Goal: Task Accomplishment & Management: Use online tool/utility

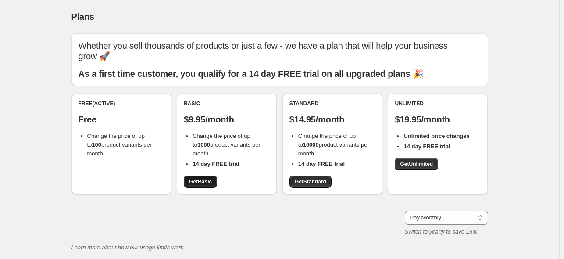
click at [211, 182] on span "Get Basic" at bounding box center [200, 181] width 23 height 7
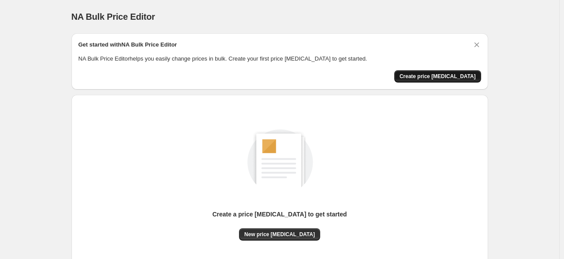
click at [450, 78] on span "Create price [MEDICAL_DATA]" at bounding box center [437, 76] width 76 height 7
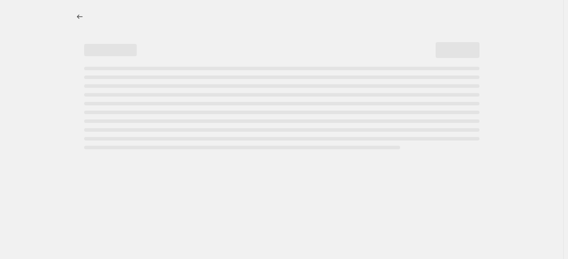
select select "percentage"
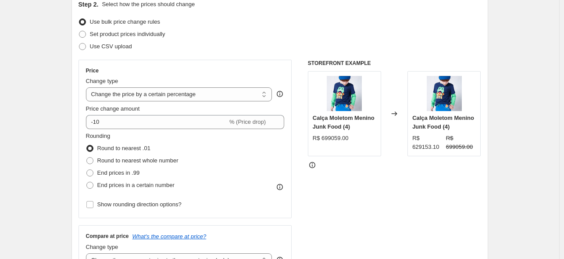
scroll to position [83, 0]
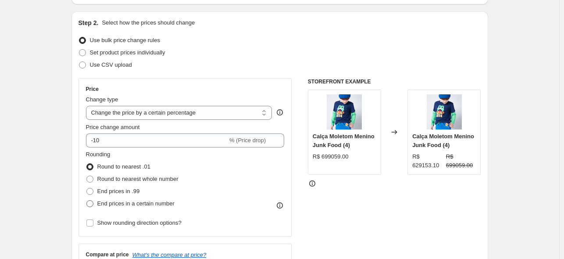
click at [129, 208] on label "End prices in a certain number" at bounding box center [130, 203] width 89 height 12
click at [87, 200] on input "End prices in a certain number" at bounding box center [86, 200] width 0 height 0
radio input "true"
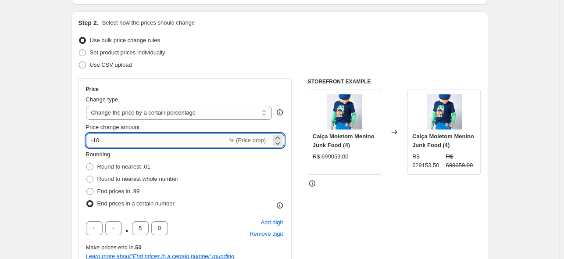
click at [141, 145] on input "-10" at bounding box center [157, 140] width 142 height 14
type input "-1"
type input "0"
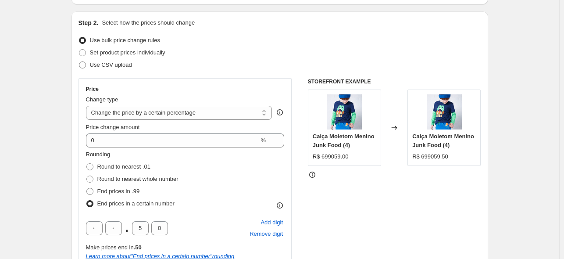
drag, startPoint x: 146, startPoint y: 228, endPoint x: 133, endPoint y: 228, distance: 13.6
click at [133, 228] on input "5" at bounding box center [140, 228] width 17 height 14
type input "9"
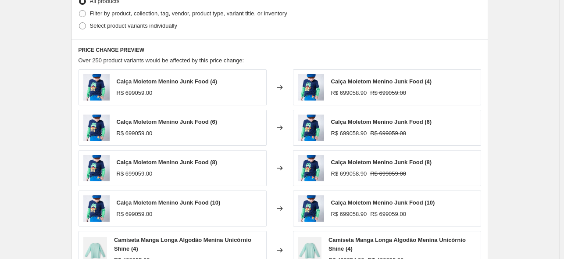
scroll to position [496, 0]
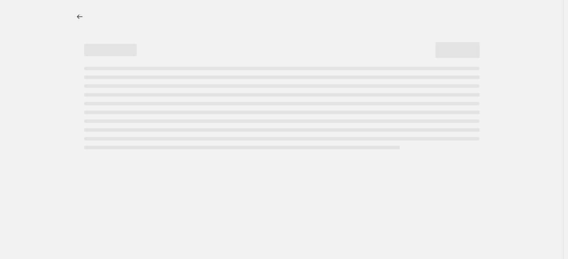
select select "percentage"
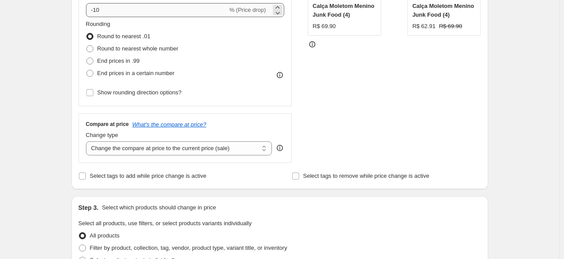
scroll to position [213, 0]
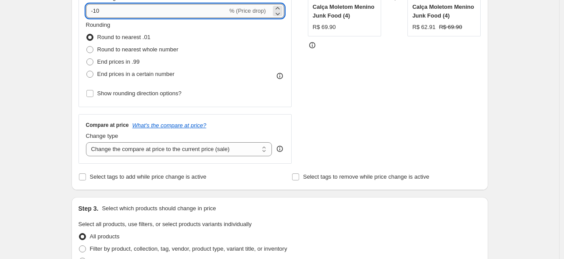
drag, startPoint x: 138, startPoint y: 15, endPoint x: 96, endPoint y: 17, distance: 41.7
click at [96, 17] on input "-10" at bounding box center [157, 11] width 142 height 14
type input "-0"
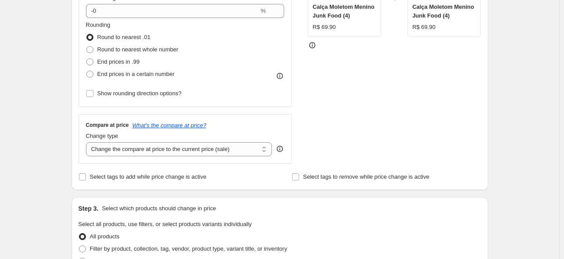
click at [50, 29] on div "Create new price [MEDICAL_DATA]. This page is ready Create new price [MEDICAL_D…" at bounding box center [279, 226] width 559 height 879
click at [122, 73] on span "End prices in a certain number" at bounding box center [135, 74] width 77 height 7
click at [87, 71] on input "End prices in a certain number" at bounding box center [86, 71] width 0 height 0
radio input "true"
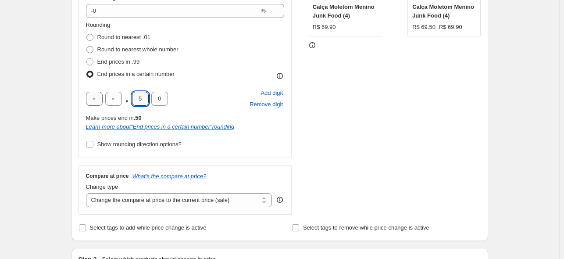
drag, startPoint x: 133, startPoint y: 98, endPoint x: 92, endPoint y: 91, distance: 42.2
click at [119, 96] on div ". 5 0" at bounding box center [127, 99] width 82 height 14
click at [144, 98] on input "0" at bounding box center [140, 99] width 17 height 14
drag, startPoint x: 144, startPoint y: 98, endPoint x: 135, endPoint y: 100, distance: 8.4
click at [135, 100] on input "0" at bounding box center [140, 99] width 17 height 14
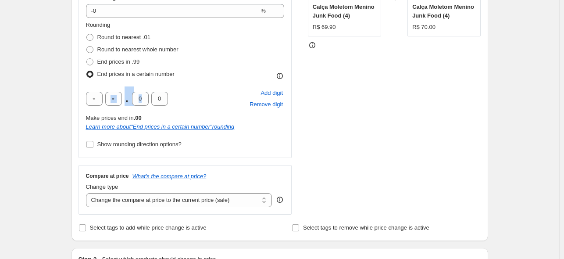
drag, startPoint x: 150, startPoint y: 97, endPoint x: 106, endPoint y: 93, distance: 44.0
click at [106, 93] on div ". 0 0" at bounding box center [127, 99] width 82 height 14
click at [131, 96] on div ". 0 0" at bounding box center [127, 99] width 82 height 14
click at [141, 98] on input "0" at bounding box center [140, 99] width 17 height 14
type input "9"
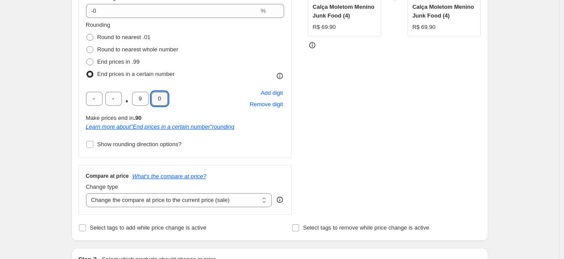
click at [59, 103] on div "Create new price change job. This page is ready Create new price change job Dra…" at bounding box center [279, 252] width 559 height 930
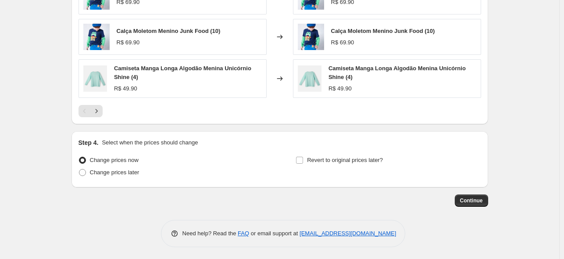
scroll to position [670, 0]
click at [476, 200] on span "Continue" at bounding box center [471, 199] width 23 height 7
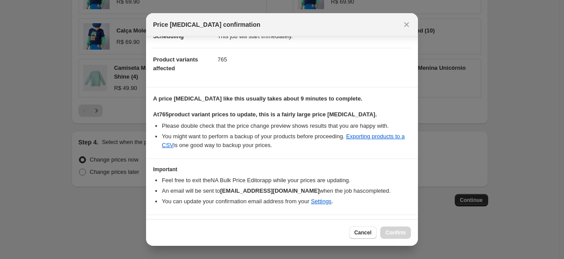
scroll to position [103, 0]
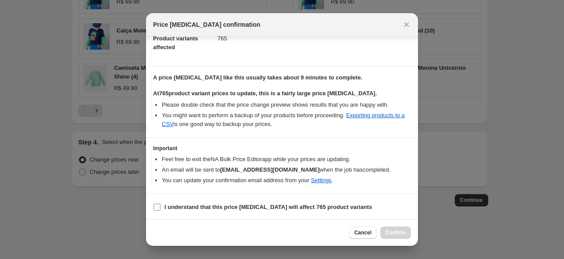
click at [282, 209] on b "I understand that this price change job will affect 765 product variants" at bounding box center [267, 206] width 207 height 7
click at [160, 209] on input "I understand that this price change job will affect 765 product variants" at bounding box center [156, 206] width 7 height 7
checkbox input "true"
click at [392, 233] on span "Confirm" at bounding box center [395, 232] width 20 height 7
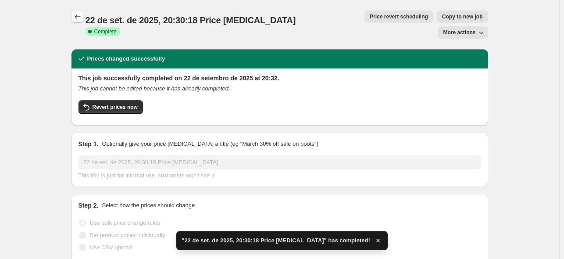
click at [84, 17] on button "Price change jobs" at bounding box center [77, 17] width 12 height 12
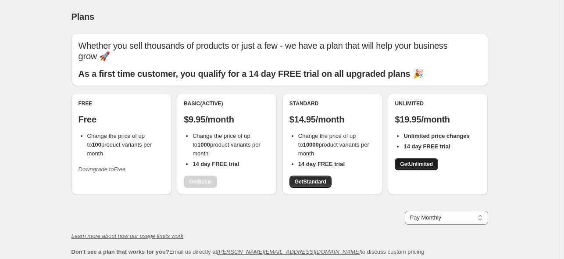
click at [417, 166] on span "Get Unlimited" at bounding box center [416, 163] width 33 height 7
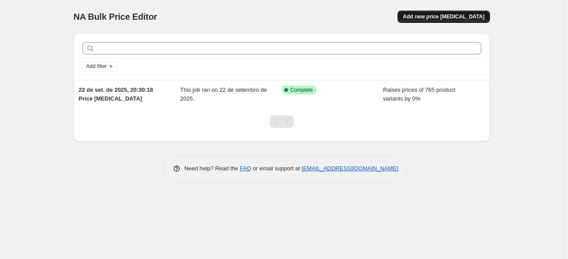
click at [451, 18] on span "Add new price [MEDICAL_DATA]" at bounding box center [444, 16] width 82 height 7
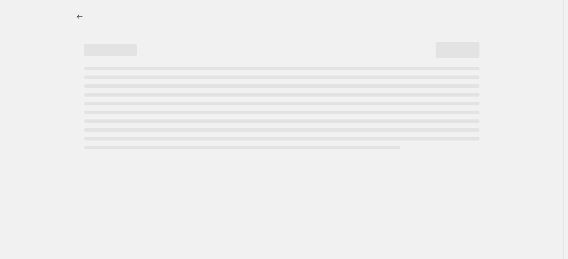
select select "percentage"
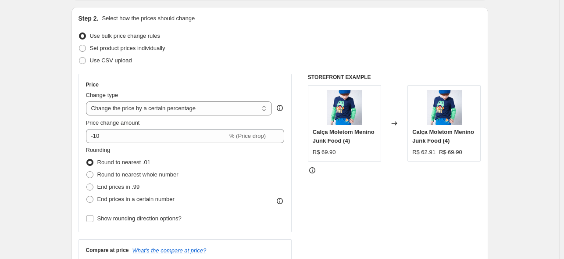
scroll to position [69, 0]
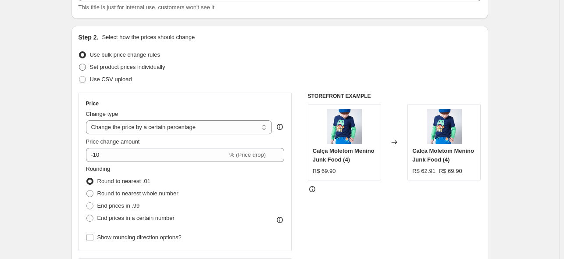
click at [121, 68] on span "Set product prices individually" at bounding box center [127, 67] width 75 height 7
click at [79, 64] on input "Set product prices individually" at bounding box center [79, 64] width 0 height 0
radio input "true"
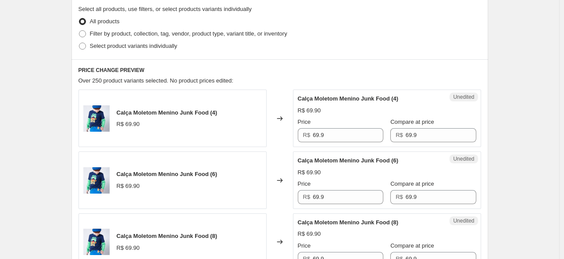
scroll to position [137, 0]
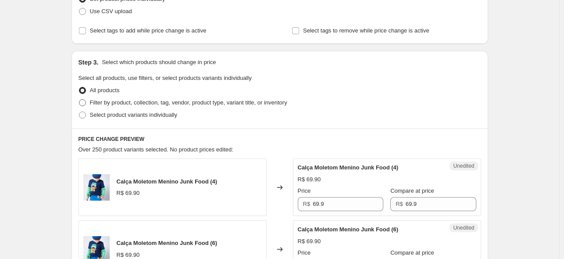
click at [110, 103] on span "Filter by product, collection, tag, vendor, product type, variant title, or inv…" at bounding box center [188, 102] width 197 height 7
click at [79, 100] on input "Filter by product, collection, tag, vendor, product type, variant title, or inv…" at bounding box center [79, 99] width 0 height 0
radio input "true"
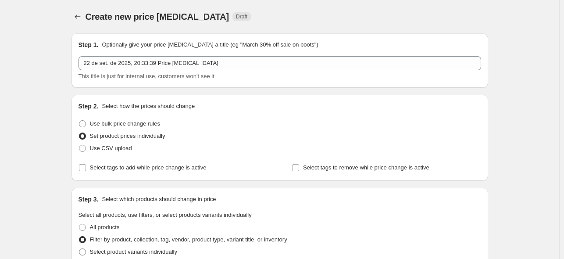
scroll to position [0, 0]
click at [126, 125] on span "Use bulk price change rules" at bounding box center [125, 123] width 70 height 7
click at [79, 120] on input "Use bulk price change rules" at bounding box center [79, 120] width 0 height 0
radio input "true"
select select "percentage"
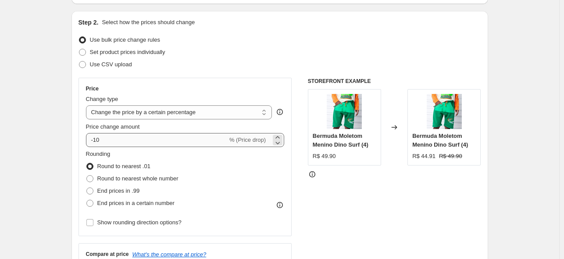
scroll to position [83, 0]
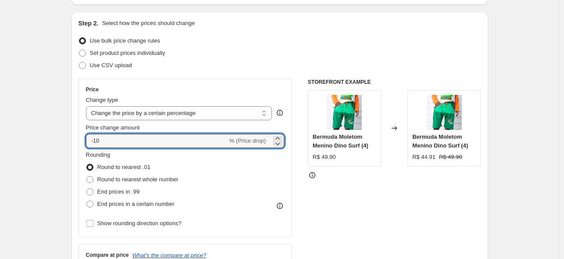
drag, startPoint x: 130, startPoint y: 142, endPoint x: 112, endPoint y: 160, distance: 25.7
click at [103, 142] on input "-10" at bounding box center [157, 141] width 142 height 14
drag, startPoint x: 143, startPoint y: 203, endPoint x: 164, endPoint y: 208, distance: 21.6
click at [144, 203] on span "End prices in a certain number" at bounding box center [135, 203] width 77 height 7
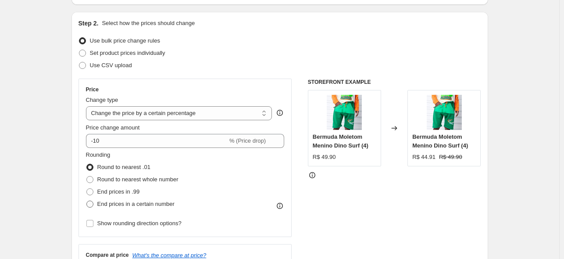
click at [120, 203] on span "End prices in a certain number" at bounding box center [135, 203] width 77 height 7
click at [87, 201] on input "End prices in a certain number" at bounding box center [86, 200] width 0 height 0
radio input "true"
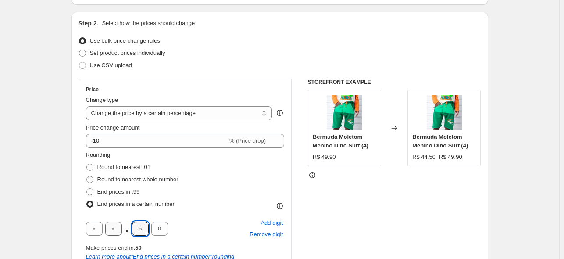
click at [128, 228] on div ". 5 0" at bounding box center [127, 228] width 82 height 14
type input "9"
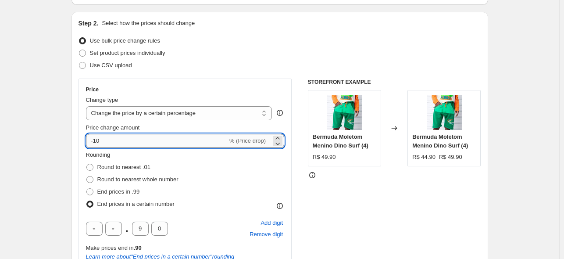
drag, startPoint x: 111, startPoint y: 139, endPoint x: 94, endPoint y: 146, distance: 17.8
click at [94, 146] on input "-10" at bounding box center [157, 141] width 142 height 14
type input "-30"
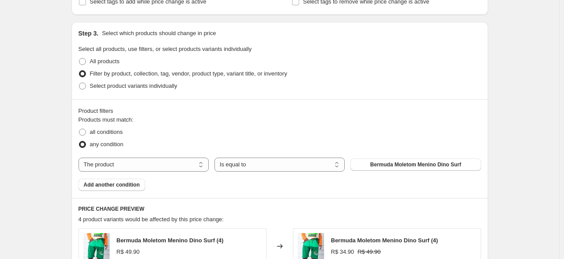
scroll to position [463, 0]
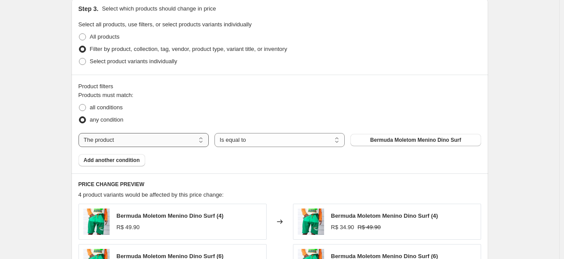
click at [147, 141] on select "The product The product's collection The product's tag The product's vendor The…" at bounding box center [143, 140] width 130 height 14
select select "tag"
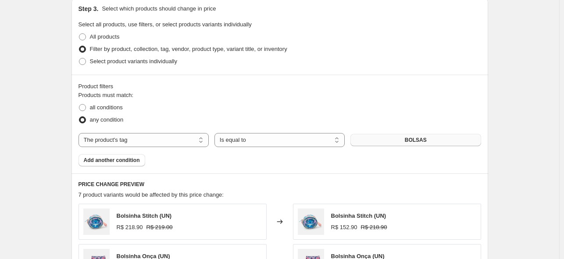
click at [388, 138] on button "BOLSAS" at bounding box center [415, 140] width 130 height 12
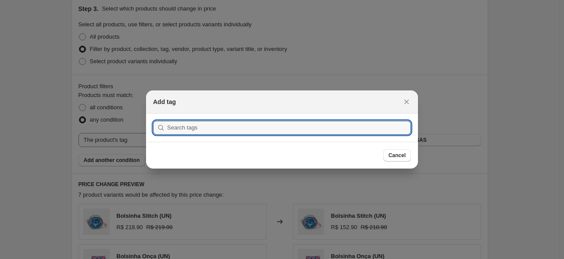
click at [408, 99] on icon "Close" at bounding box center [406, 101] width 9 height 9
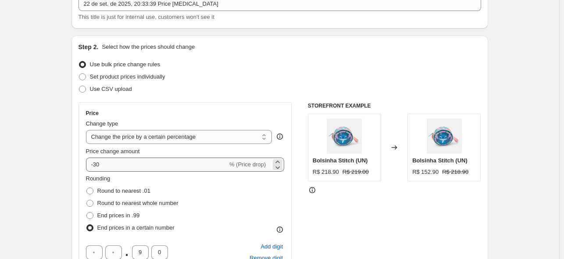
scroll to position [71, 0]
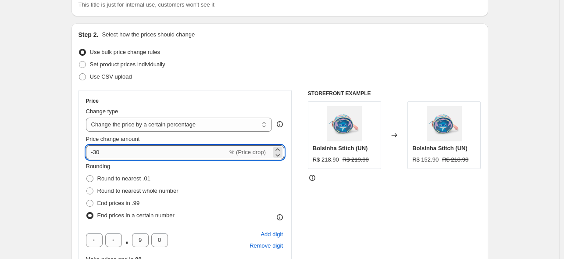
drag, startPoint x: 127, startPoint y: 150, endPoint x: 99, endPoint y: 154, distance: 28.3
click at [99, 154] on input "-30" at bounding box center [157, 152] width 142 height 14
type input "-38"
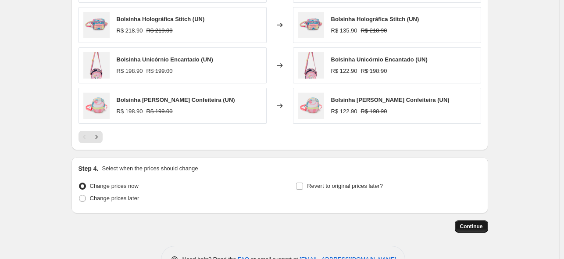
scroll to position [740, 0]
click at [470, 221] on button "Continue" at bounding box center [471, 227] width 33 height 12
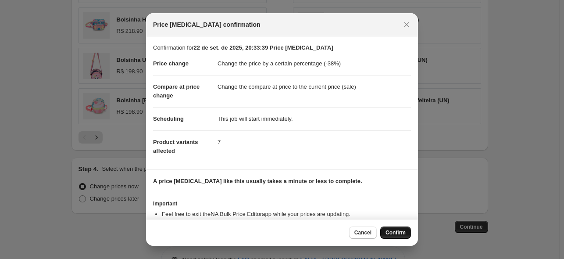
click at [395, 236] on button "Confirm" at bounding box center [395, 232] width 31 height 12
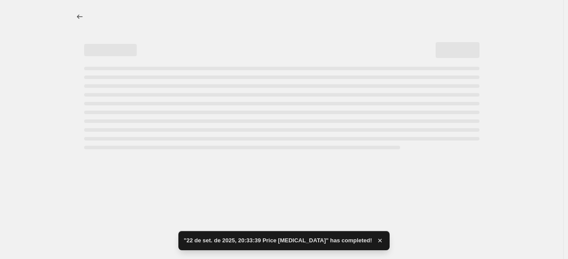
select select "percentage"
select select "tag"
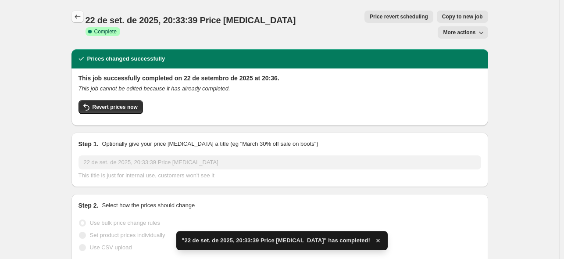
click at [75, 14] on button "Price change jobs" at bounding box center [77, 17] width 12 height 12
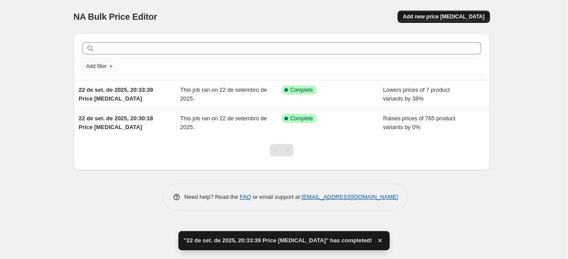
click at [443, 14] on span "Add new price [MEDICAL_DATA]" at bounding box center [444, 16] width 82 height 7
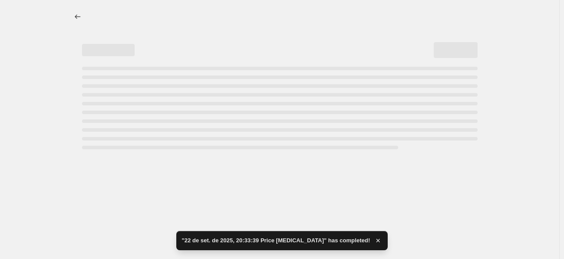
select select "percentage"
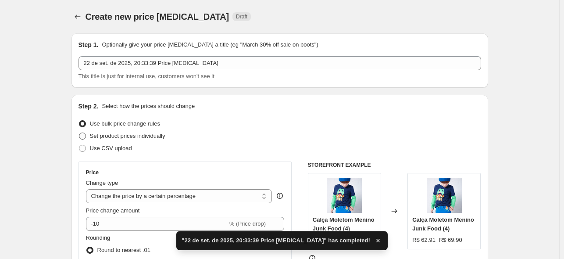
click at [137, 139] on span "Set product prices individually" at bounding box center [127, 135] width 75 height 7
click at [79, 133] on input "Set product prices individually" at bounding box center [79, 132] width 0 height 0
radio input "true"
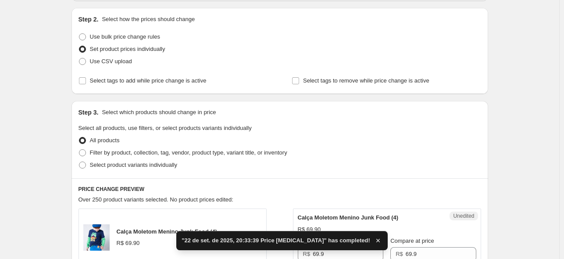
scroll to position [85, 0]
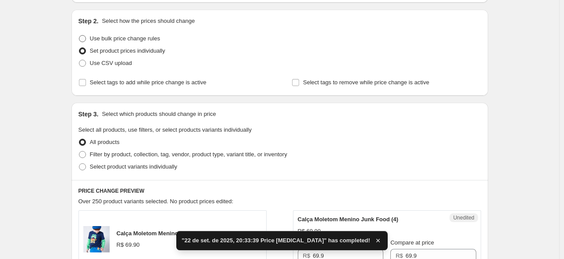
click at [143, 42] on span "Use bulk price change rules" at bounding box center [125, 38] width 70 height 9
click at [79, 36] on input "Use bulk price change rules" at bounding box center [79, 35] width 0 height 0
radio input "true"
select select "percentage"
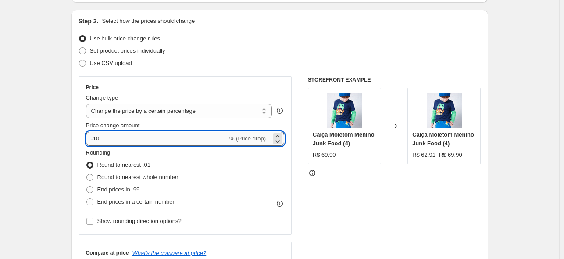
drag, startPoint x: 113, startPoint y: 138, endPoint x: 96, endPoint y: 143, distance: 17.2
click at [96, 143] on input "-10" at bounding box center [157, 139] width 142 height 14
click at [152, 203] on span "End prices in a certain number" at bounding box center [135, 201] width 77 height 7
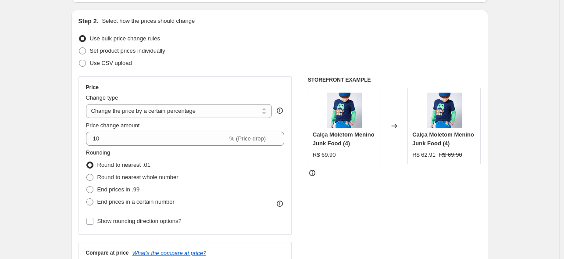
click at [139, 200] on span "End prices in a certain number" at bounding box center [135, 201] width 77 height 7
click at [87, 199] on input "End prices in a certain number" at bounding box center [86, 198] width 0 height 0
radio input "true"
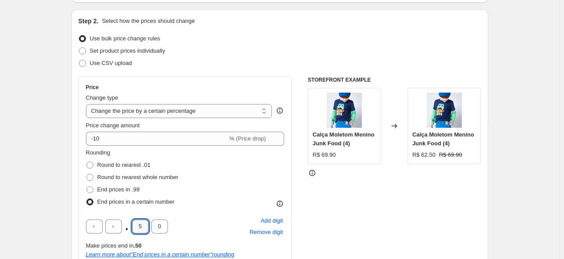
drag, startPoint x: 143, startPoint y: 225, endPoint x: 124, endPoint y: 229, distance: 19.5
click at [125, 229] on div ". 5 0" at bounding box center [127, 226] width 82 height 14
type input "9"
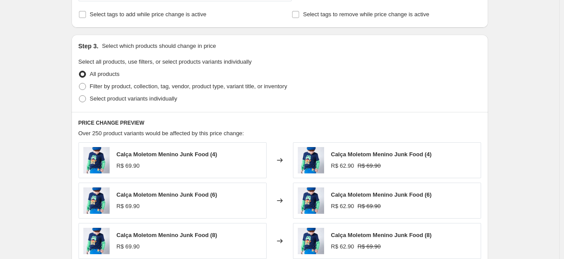
scroll to position [424, 0]
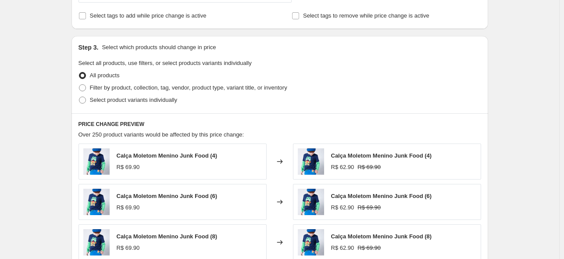
drag, startPoint x: 127, startPoint y: 87, endPoint x: 127, endPoint y: 108, distance: 21.1
click at [127, 87] on span "Filter by product, collection, tag, vendor, product type, variant title, or inv…" at bounding box center [188, 87] width 197 height 7
click at [79, 85] on input "Filter by product, collection, tag, vendor, product type, variant title, or inv…" at bounding box center [79, 84] width 0 height 0
radio input "true"
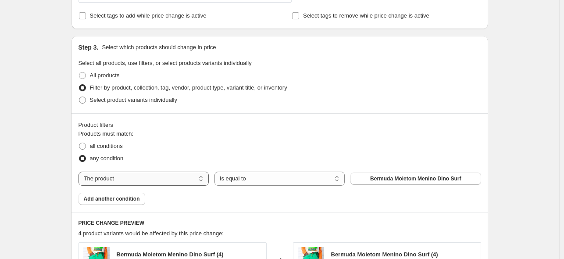
click at [142, 175] on select "The product The product's collection The product's tag The product's vendor The…" at bounding box center [143, 178] width 130 height 14
select select "tag"
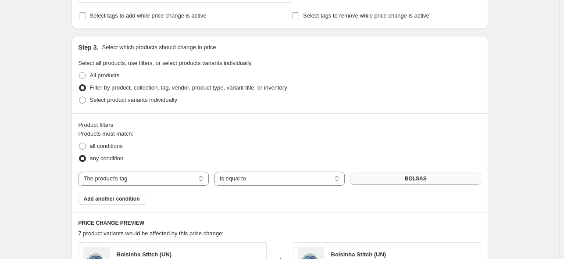
click at [395, 177] on button "BOLSAS" at bounding box center [415, 178] width 130 height 12
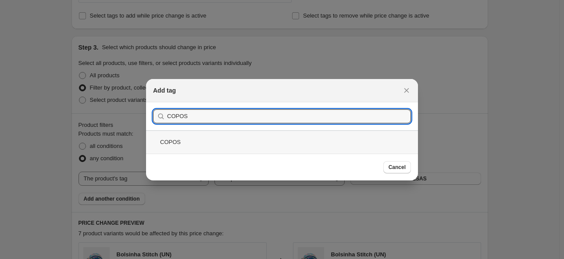
type input "COPOS"
click at [208, 143] on div "COPOS" at bounding box center [282, 141] width 272 height 23
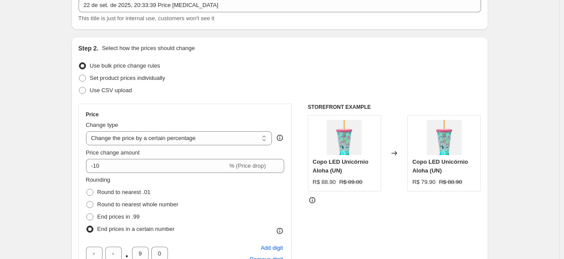
scroll to position [68, 0]
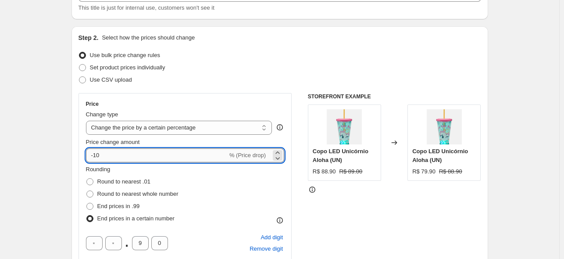
drag, startPoint x: 121, startPoint y: 159, endPoint x: 96, endPoint y: 159, distance: 24.6
click at [96, 159] on input "-10" at bounding box center [157, 155] width 142 height 14
type input "-32"
click at [200, 83] on div "Use CSV upload" at bounding box center [279, 80] width 403 height 12
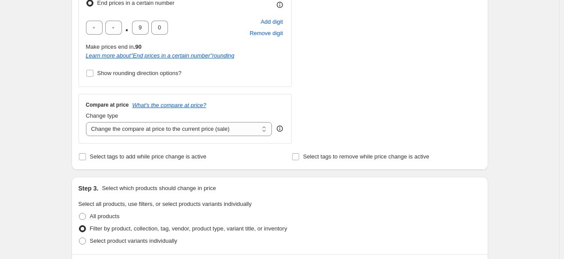
scroll to position [645, 0]
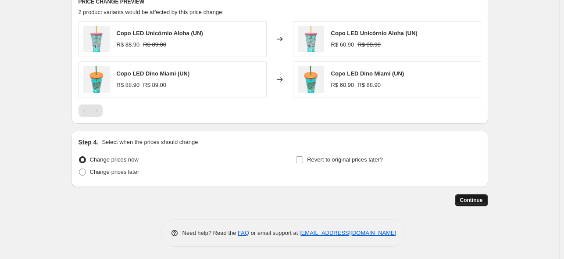
click at [468, 196] on span "Continue" at bounding box center [471, 199] width 23 height 7
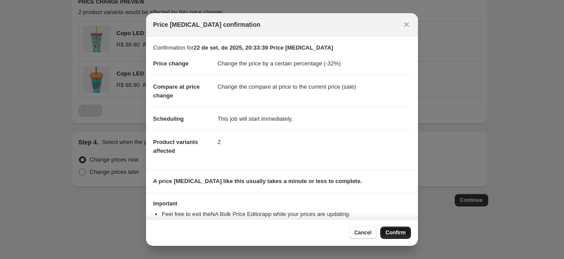
click at [394, 233] on span "Confirm" at bounding box center [395, 232] width 20 height 7
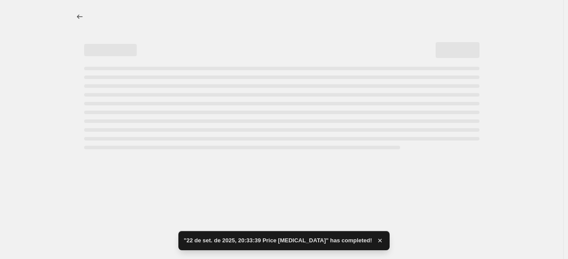
select select "percentage"
select select "tag"
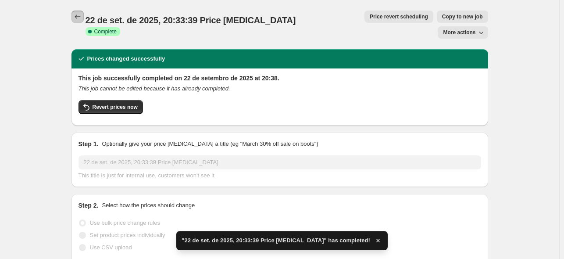
click at [76, 11] on button "Price change jobs" at bounding box center [77, 17] width 12 height 12
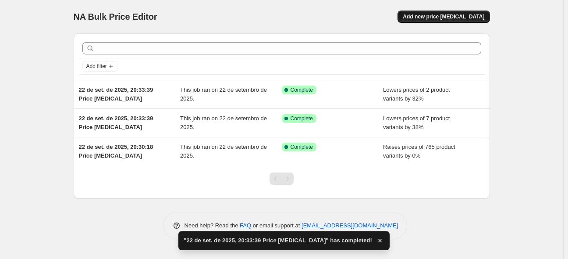
click at [456, 18] on span "Add new price [MEDICAL_DATA]" at bounding box center [444, 16] width 82 height 7
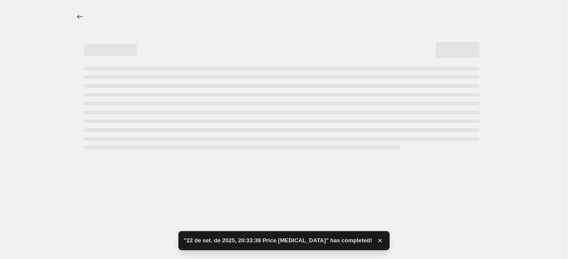
select select "percentage"
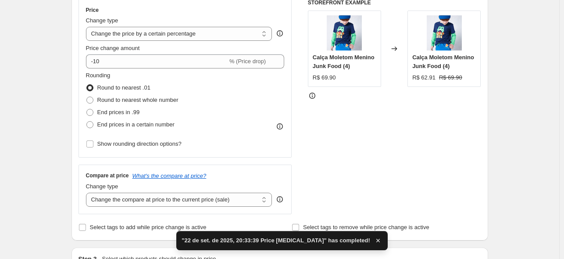
scroll to position [196, 0]
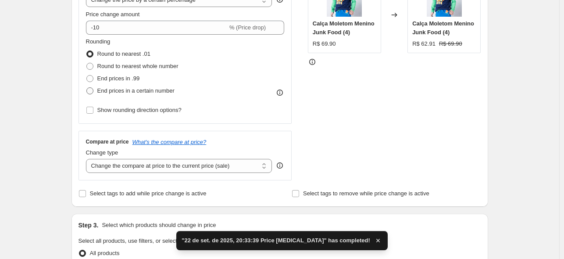
click at [137, 91] on span "End prices in a certain number" at bounding box center [135, 90] width 77 height 7
click at [87, 88] on input "End prices in a certain number" at bounding box center [86, 87] width 0 height 0
radio input "true"
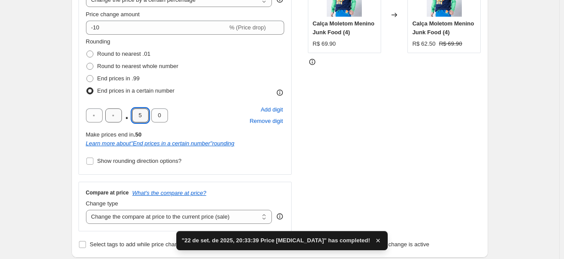
drag, startPoint x: 143, startPoint y: 119, endPoint x: 111, endPoint y: 117, distance: 32.1
click at [122, 119] on div ". 5 0" at bounding box center [127, 115] width 82 height 14
type input "9"
click at [214, 96] on div "Rounding Round to nearest .01 Round to nearest whole number End prices in .99 E…" at bounding box center [185, 67] width 199 height 60
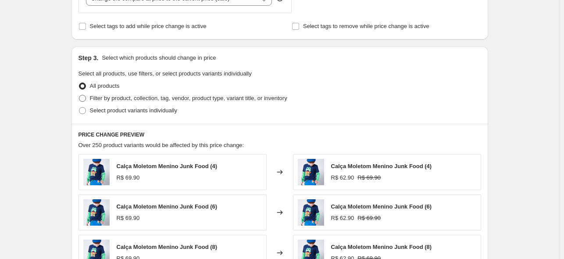
scroll to position [414, 0]
click at [137, 101] on span "Filter by product, collection, tag, vendor, product type, variant title, or inv…" at bounding box center [188, 98] width 197 height 7
click at [79, 95] on input "Filter by product, collection, tag, vendor, product type, variant title, or inv…" at bounding box center [79, 95] width 0 height 0
radio input "true"
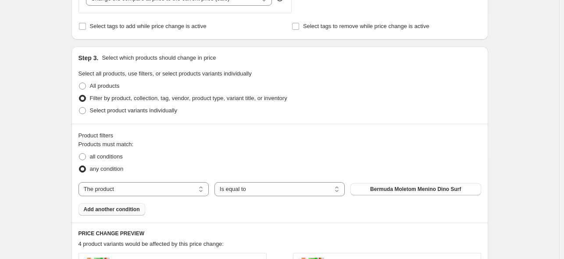
drag, startPoint x: 126, startPoint y: 192, endPoint x: 139, endPoint y: 213, distance: 24.8
click at [126, 192] on select "The product The product's collection The product's tag The product's vendor The…" at bounding box center [143, 189] width 130 height 14
select select "tag"
click at [418, 189] on span "BOLSAS" at bounding box center [416, 188] width 22 height 7
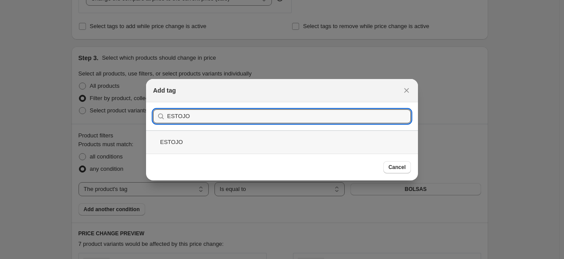
type input "ESTOJO"
click at [189, 141] on div "ESTOJO" at bounding box center [282, 141] width 272 height 23
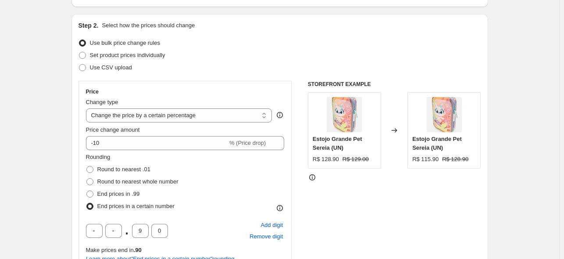
scroll to position [79, 0]
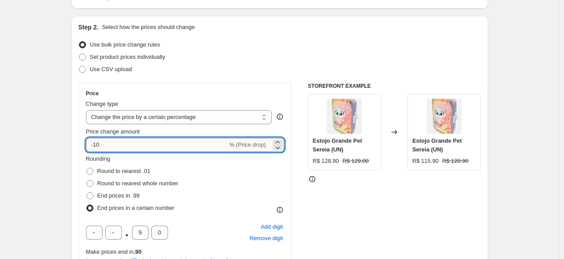
drag, startPoint x: 140, startPoint y: 143, endPoint x: 96, endPoint y: 143, distance: 44.7
click at [96, 143] on input "-10" at bounding box center [157, 145] width 142 height 14
type input "-36"
drag, startPoint x: 61, startPoint y: 132, endPoint x: 101, endPoint y: 153, distance: 45.1
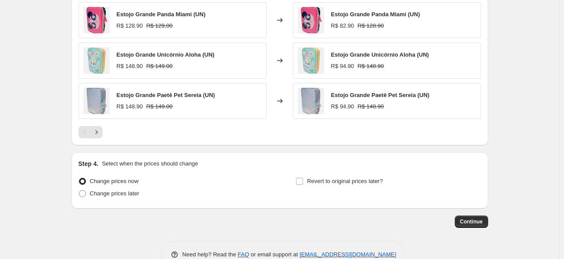
scroll to position [766, 0]
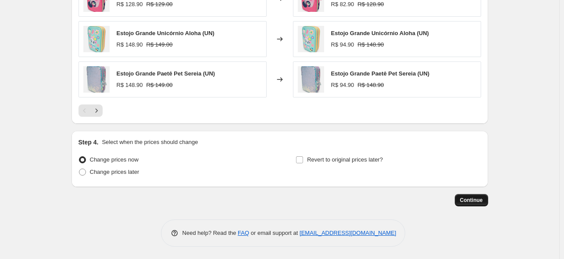
click at [478, 201] on span "Continue" at bounding box center [471, 199] width 23 height 7
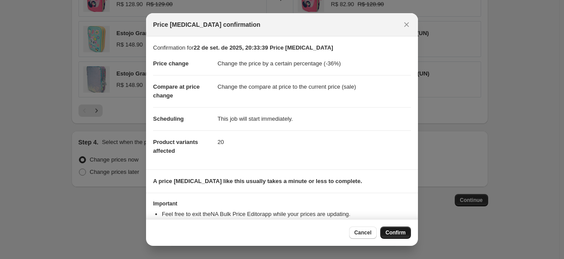
click at [392, 228] on button "Confirm" at bounding box center [395, 232] width 31 height 12
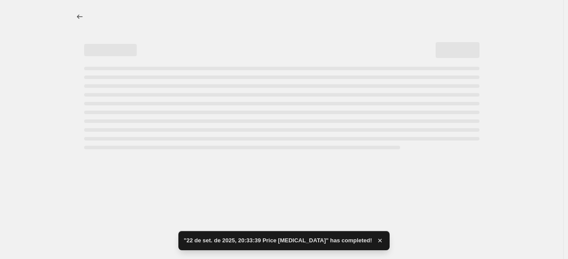
select select "percentage"
select select "tag"
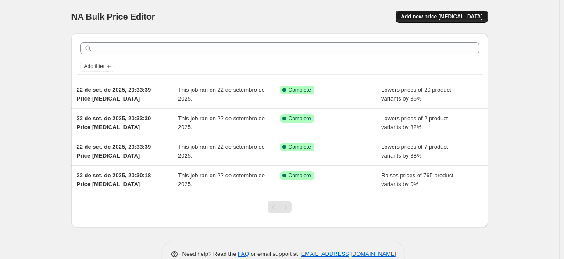
click at [441, 14] on span "Add new price [MEDICAL_DATA]" at bounding box center [442, 16] width 82 height 7
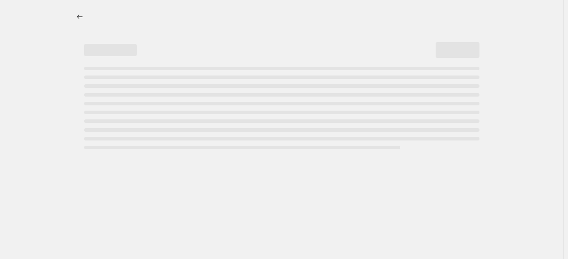
select select "percentage"
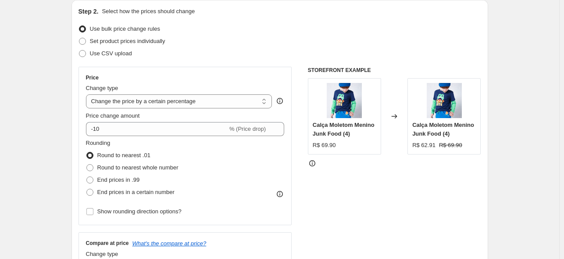
scroll to position [287, 0]
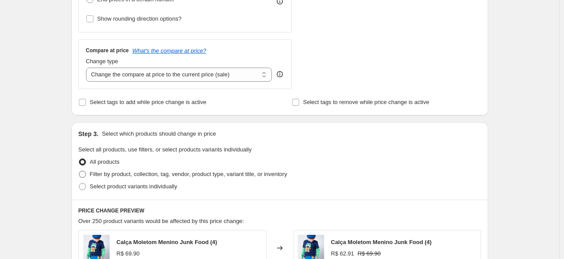
click at [107, 175] on span "Filter by product, collection, tag, vendor, product type, variant title, or inv…" at bounding box center [188, 174] width 197 height 7
click at [79, 171] on input "Filter by product, collection, tag, vendor, product type, variant title, or inv…" at bounding box center [79, 171] width 0 height 0
radio input "true"
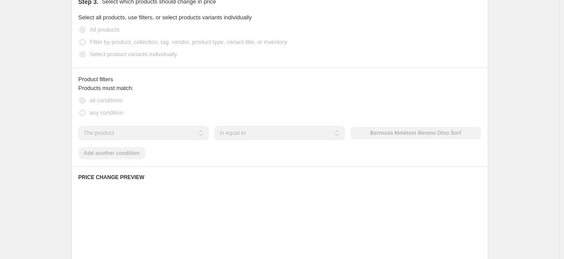
scroll to position [426, 0]
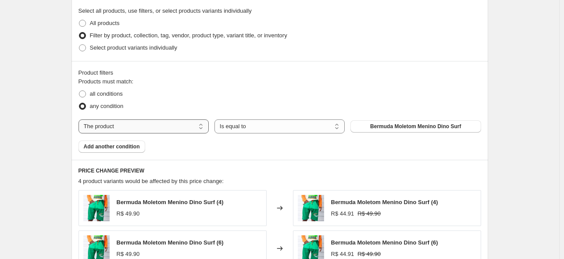
click at [125, 127] on select "The product The product's collection The product's tag The product's vendor The…" at bounding box center [143, 126] width 130 height 14
select select "tag"
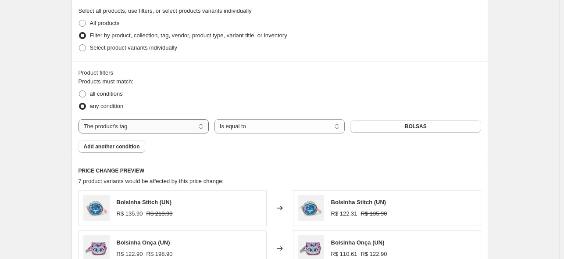
click at [132, 128] on select "The product The product's collection The product's tag The product's vendor The…" at bounding box center [143, 126] width 130 height 14
click at [133, 128] on select "The product The product's collection The product's tag The product's vendor The…" at bounding box center [143, 126] width 130 height 14
click at [404, 124] on button "BOLSAS" at bounding box center [415, 126] width 130 height 12
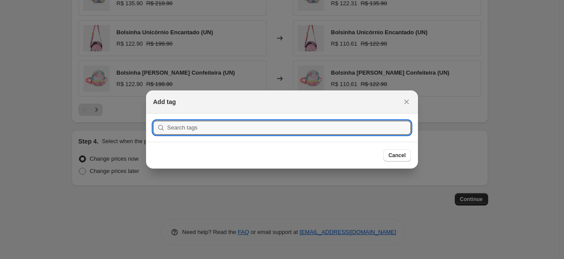
scroll to position [0, 0]
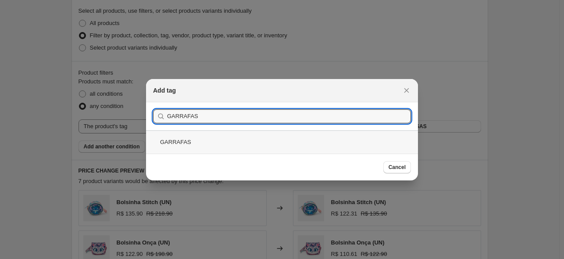
type input "GARRAFAS"
click at [213, 141] on div "GARRAFAS" at bounding box center [282, 141] width 272 height 23
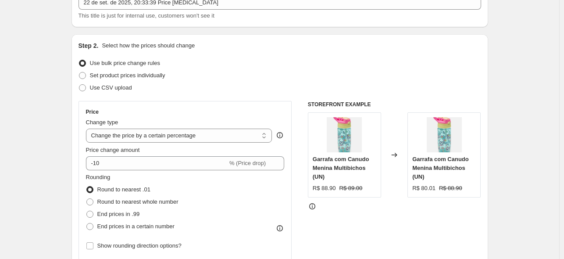
scroll to position [58, 0]
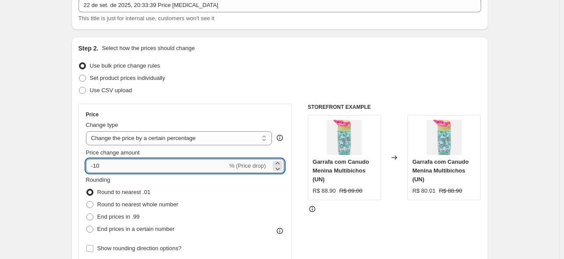
drag, startPoint x: 133, startPoint y: 168, endPoint x: 96, endPoint y: 171, distance: 36.9
click at [96, 171] on input "-10" at bounding box center [157, 166] width 142 height 14
type input "-33"
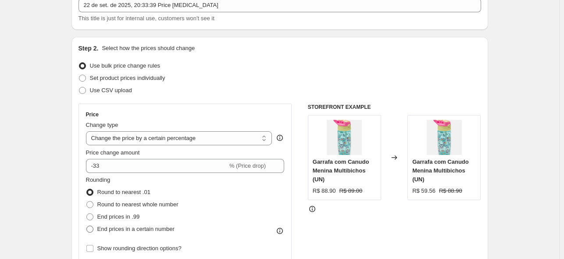
click at [146, 231] on span "End prices in a certain number" at bounding box center [135, 228] width 77 height 7
click at [87, 226] on input "End prices in a certain number" at bounding box center [86, 225] width 0 height 0
radio input "true"
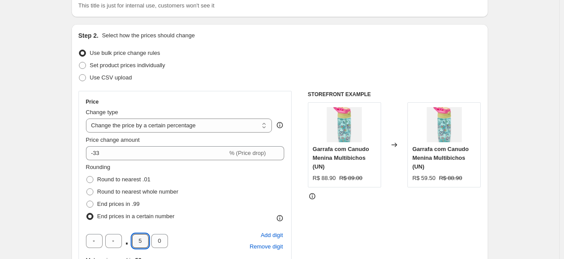
drag, startPoint x: 146, startPoint y: 254, endPoint x: 132, endPoint y: 255, distance: 14.1
click at [132, 255] on div ". 5 0 Add digit Remove digit Make prices end in .50 Learn more about " End pric…" at bounding box center [185, 251] width 199 height 44
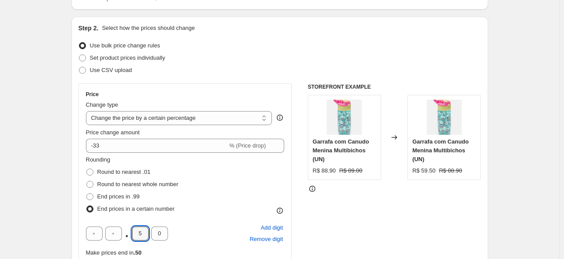
type input "9"
click at [236, 182] on div "Rounding Round to nearest .01 Round to nearest whole number End prices in .99 E…" at bounding box center [185, 185] width 199 height 60
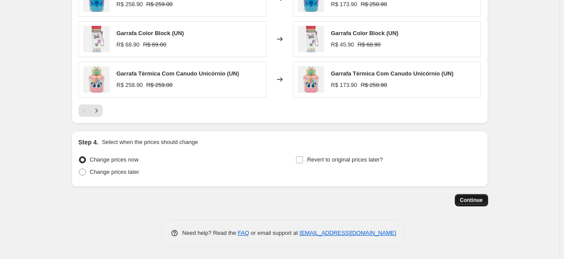
scroll to position [766, 0]
click at [472, 199] on span "Continue" at bounding box center [471, 200] width 23 height 7
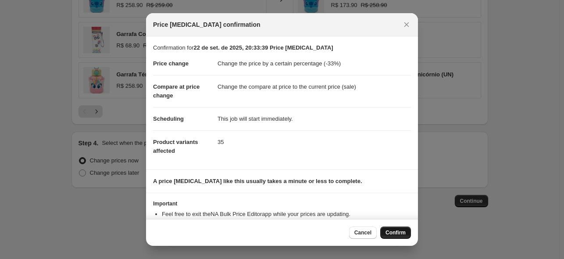
click at [391, 228] on button "Confirm" at bounding box center [395, 232] width 31 height 12
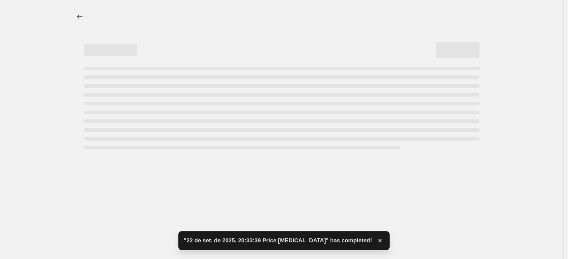
select select "percentage"
select select "tag"
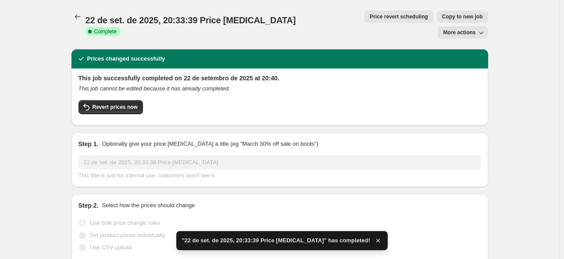
click at [78, 16] on icon "Price change jobs" at bounding box center [77, 16] width 9 height 9
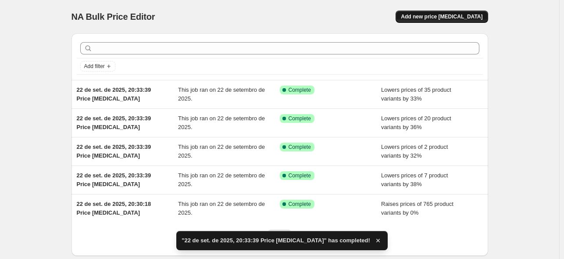
click at [439, 18] on span "Add new price [MEDICAL_DATA]" at bounding box center [442, 16] width 82 height 7
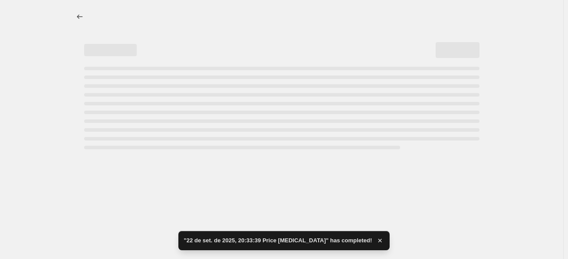
select select "percentage"
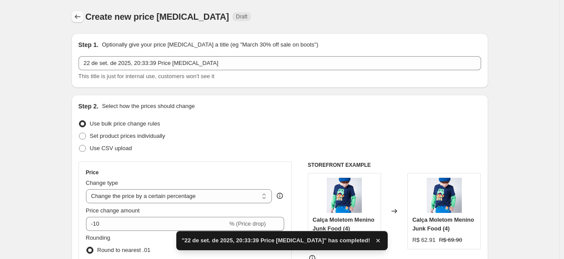
click at [82, 15] on icon "Price change jobs" at bounding box center [77, 16] width 9 height 9
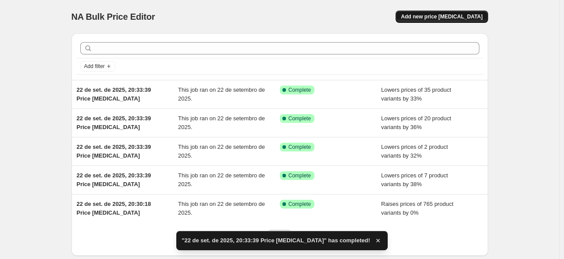
click at [456, 18] on span "Add new price [MEDICAL_DATA]" at bounding box center [442, 16] width 82 height 7
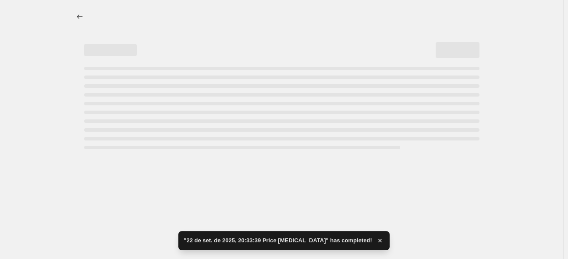
select select "percentage"
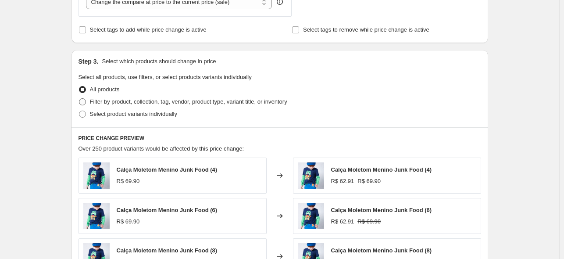
scroll to position [372, 0]
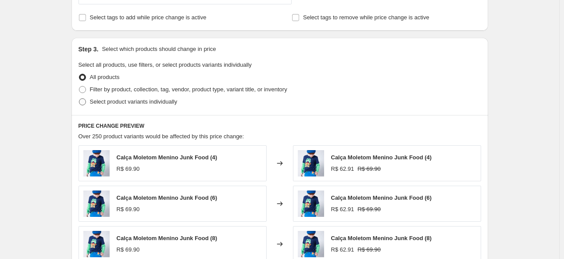
click at [130, 96] on label "Select product variants individually" at bounding box center [127, 102] width 99 height 12
click at [79, 98] on input "Select product variants individually" at bounding box center [79, 98] width 0 height 0
radio input "true"
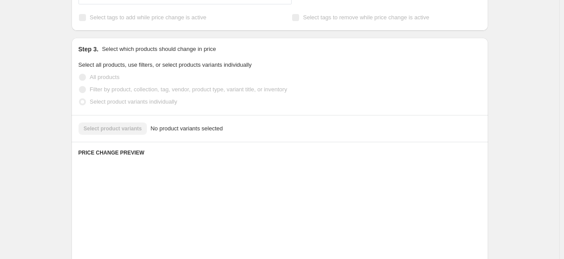
click at [132, 91] on span "Filter by product, collection, tag, vendor, product type, variant title, or inv…" at bounding box center [188, 89] width 197 height 7
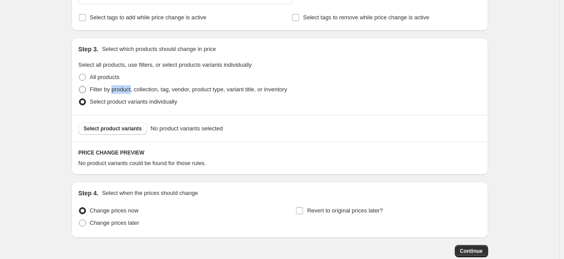
click at [132, 91] on span "Filter by product, collection, tag, vendor, product type, variant title, or inv…" at bounding box center [188, 89] width 197 height 7
click at [79, 86] on input "Filter by product, collection, tag, vendor, product type, variant title, or inv…" at bounding box center [79, 86] width 0 height 0
radio input "true"
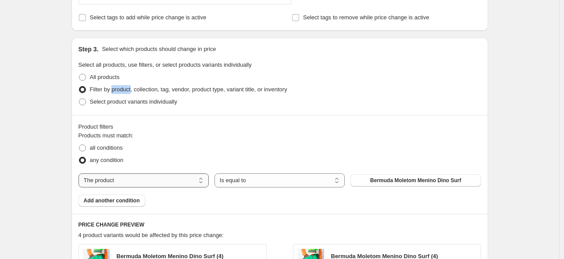
click at [160, 177] on select "The product The product's collection The product's tag The product's vendor The…" at bounding box center [143, 180] width 130 height 14
select select "tag"
click at [412, 180] on span "BOLSAS" at bounding box center [416, 180] width 22 height 7
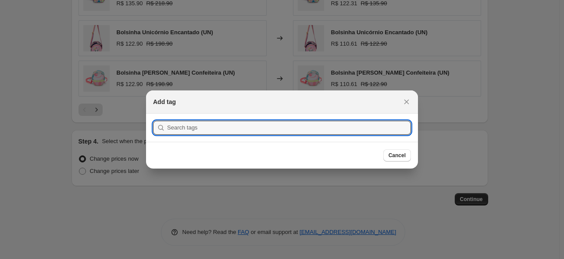
scroll to position [0, 0]
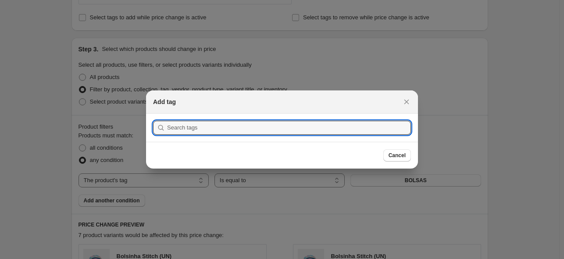
type input "I"
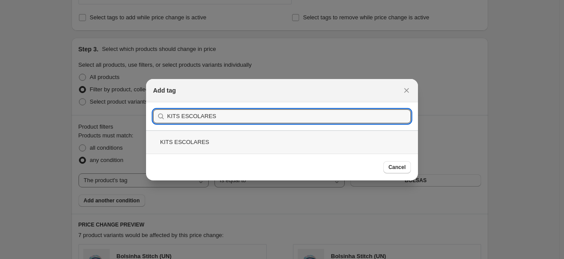
type input "KITS ESCOLARES"
drag, startPoint x: 218, startPoint y: 144, endPoint x: 232, endPoint y: 146, distance: 13.3
click at [218, 143] on div "KITS ESCOLARES" at bounding box center [282, 141] width 272 height 23
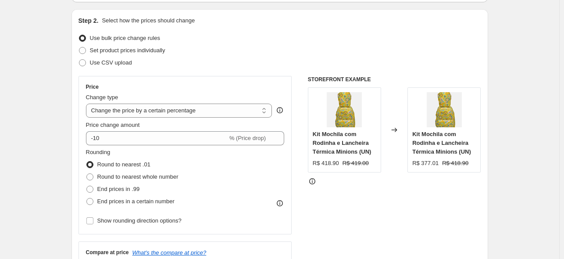
scroll to position [98, 0]
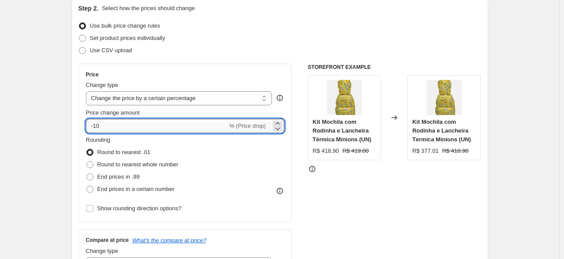
drag, startPoint x: 113, startPoint y: 125, endPoint x: 96, endPoint y: 130, distance: 17.3
click at [96, 130] on input "-10" at bounding box center [157, 126] width 142 height 14
type input "-40"
click at [110, 190] on span "End prices in a certain number" at bounding box center [135, 188] width 77 height 7
click at [87, 186] on input "End prices in a certain number" at bounding box center [86, 185] width 0 height 0
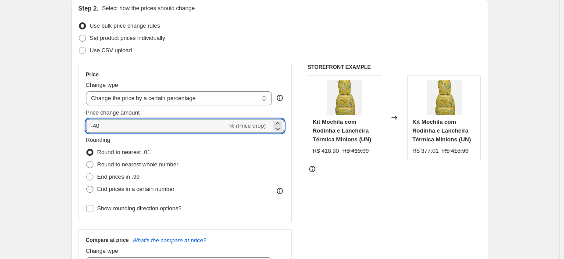
radio input "true"
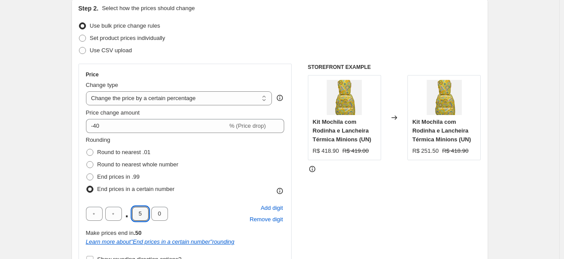
drag, startPoint x: 146, startPoint y: 216, endPoint x: 125, endPoint y: 210, distance: 21.0
click at [124, 215] on div ". 5 0" at bounding box center [127, 214] width 82 height 14
type input "9"
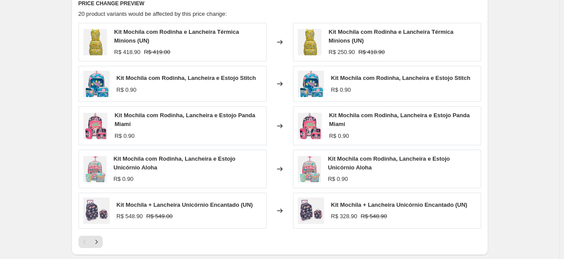
scroll to position [643, 0]
click at [100, 243] on icon "Next" at bounding box center [96, 242] width 9 height 9
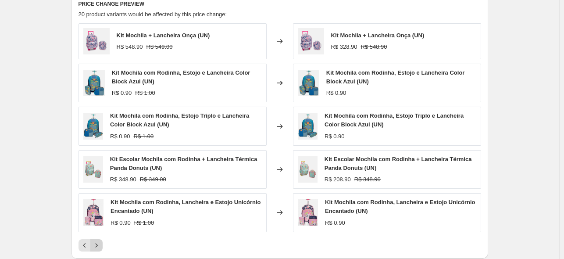
click at [100, 243] on icon "Next" at bounding box center [96, 245] width 9 height 9
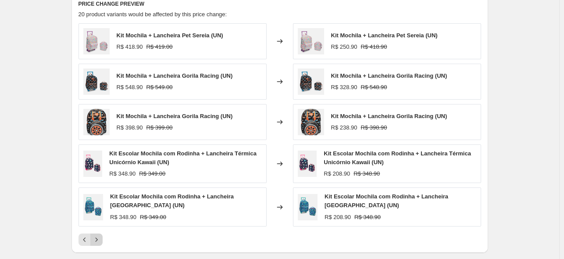
click at [100, 243] on button "Next" at bounding box center [96, 239] width 12 height 12
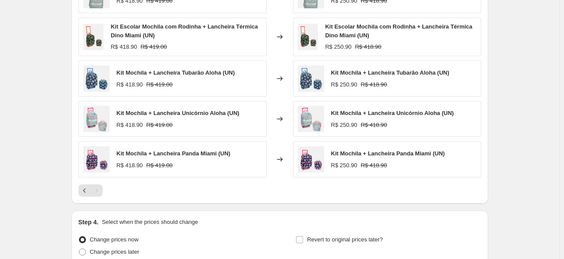
scroll to position [769, 0]
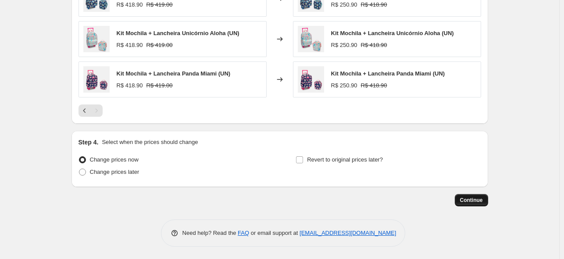
click at [473, 197] on span "Continue" at bounding box center [471, 199] width 23 height 7
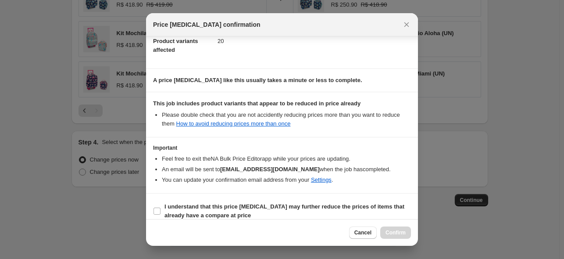
scroll to position [109, 0]
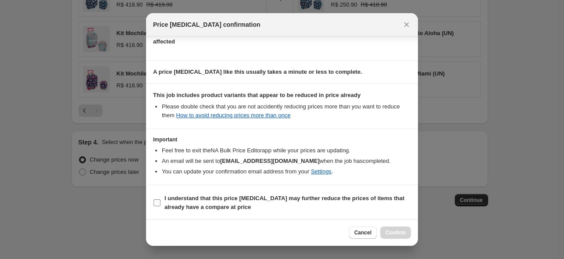
click at [367, 202] on span "I understand that this price [MEDICAL_DATA] may further reduce the prices of it…" at bounding box center [287, 203] width 246 height 18
click at [160, 202] on input "I understand that this price [MEDICAL_DATA] may further reduce the prices of it…" at bounding box center [156, 202] width 7 height 7
checkbox input "true"
click at [399, 233] on span "Confirm" at bounding box center [395, 232] width 20 height 7
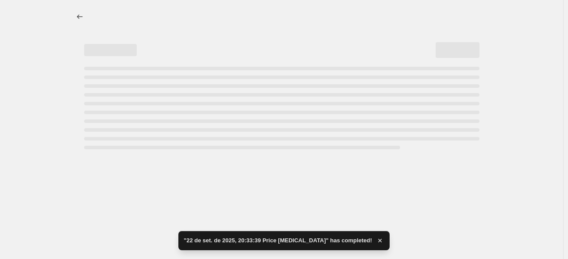
select select "percentage"
select select "tag"
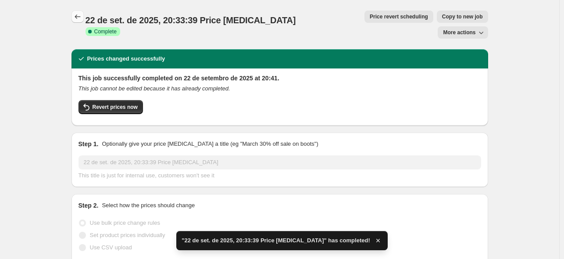
click at [79, 18] on icon "Price change jobs" at bounding box center [77, 16] width 9 height 9
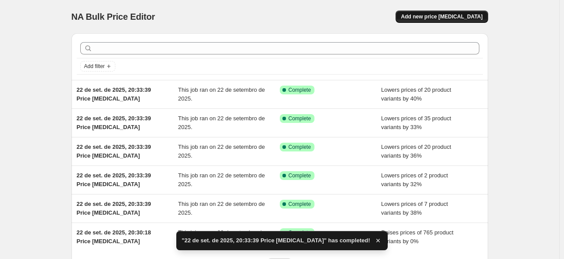
click at [461, 15] on span "Add new price [MEDICAL_DATA]" at bounding box center [442, 16] width 82 height 7
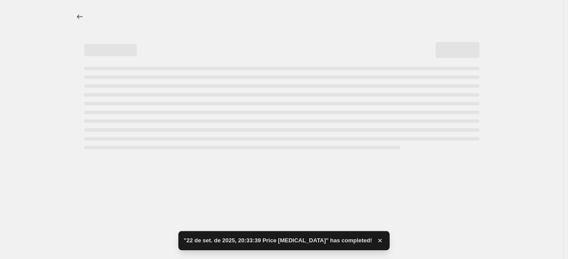
select select "percentage"
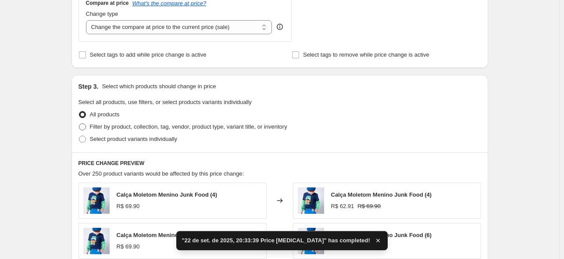
scroll to position [334, 0]
click at [167, 126] on span "Filter by product, collection, tag, vendor, product type, variant title, or inv…" at bounding box center [188, 127] width 197 height 7
click at [79, 124] on input "Filter by product, collection, tag, vendor, product type, variant title, or inv…" at bounding box center [79, 124] width 0 height 0
radio input "true"
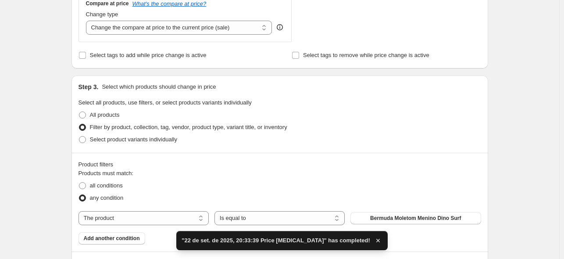
drag, startPoint x: 125, startPoint y: 218, endPoint x: 128, endPoint y: 225, distance: 7.1
click at [125, 218] on select "The product The product's collection The product's tag The product's vendor The…" at bounding box center [143, 218] width 130 height 14
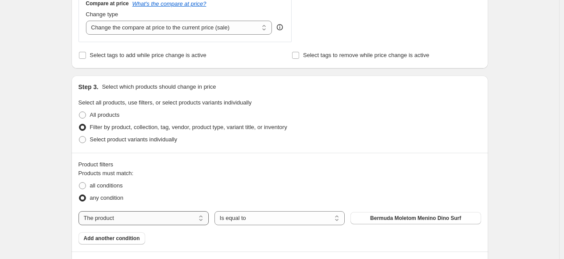
select select "tag"
click at [410, 217] on span "BOLSAS" at bounding box center [416, 217] width 22 height 7
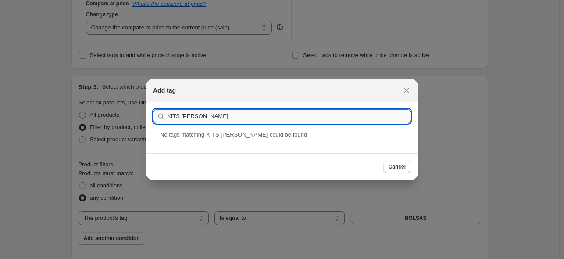
drag, startPoint x: 207, startPoint y: 117, endPoint x: 184, endPoint y: 122, distance: 23.8
click at [184, 122] on input "KITS [PERSON_NAME]" at bounding box center [289, 116] width 244 height 14
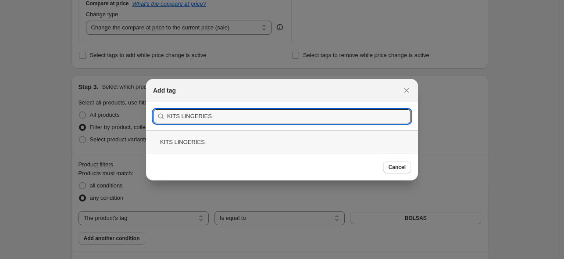
type input "KITS LINGERIES"
click at [193, 146] on div "KITS LINGERIES" at bounding box center [282, 141] width 272 height 23
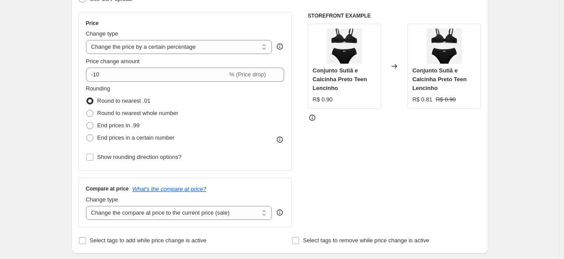
scroll to position [145, 0]
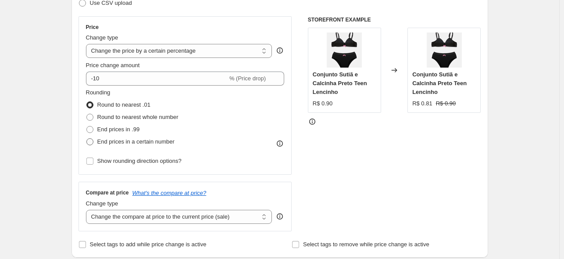
click at [152, 144] on span "End prices in a certain number" at bounding box center [135, 141] width 77 height 7
click at [87, 139] on input "End prices in a certain number" at bounding box center [86, 138] width 0 height 0
radio input "true"
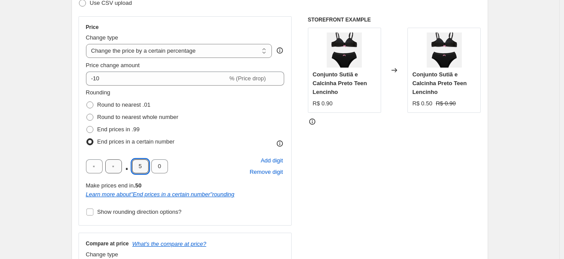
drag, startPoint x: 148, startPoint y: 161, endPoint x: 107, endPoint y: 163, distance: 40.8
click at [107, 163] on div ". 5 0" at bounding box center [127, 166] width 82 height 14
type input "9"
click at [188, 143] on div "Rounding Round to nearest .01 Round to nearest whole number End prices in .99 E…" at bounding box center [185, 118] width 199 height 60
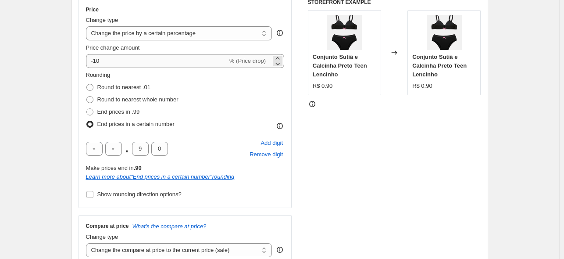
scroll to position [160, 0]
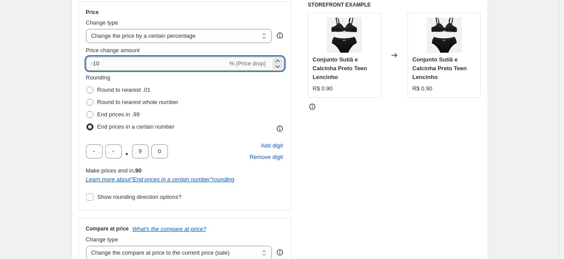
drag, startPoint x: 120, startPoint y: 61, endPoint x: 95, endPoint y: 70, distance: 26.3
click at [95, 70] on input "-10" at bounding box center [157, 64] width 142 height 14
click at [211, 61] on input "-33" at bounding box center [157, 64] width 142 height 14
type input "-33"
click at [212, 54] on div "Price change amount -33 % (Price drop)" at bounding box center [185, 58] width 199 height 25
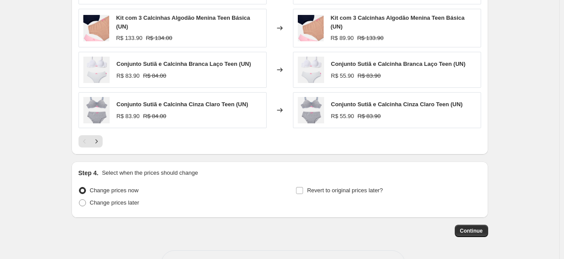
scroll to position [766, 0]
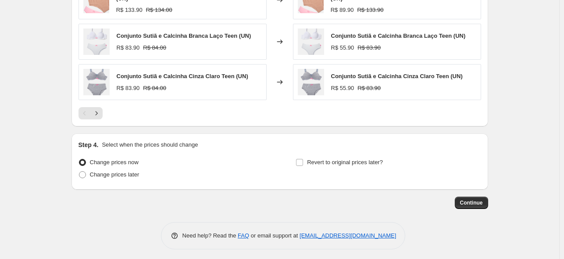
drag, startPoint x: 478, startPoint y: 199, endPoint x: 463, endPoint y: 128, distance: 71.7
click at [474, 199] on span "Continue" at bounding box center [471, 202] width 23 height 7
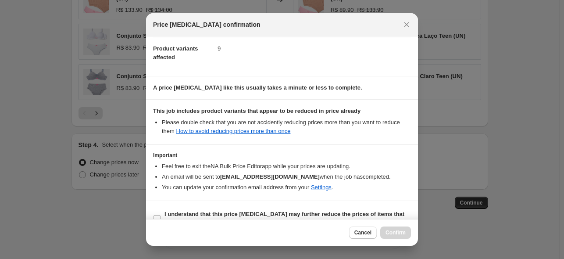
scroll to position [109, 0]
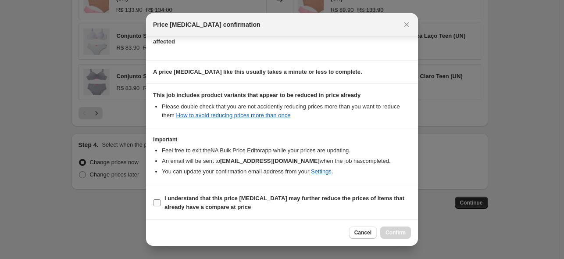
click at [304, 207] on span "I understand that this price [MEDICAL_DATA] may further reduce the prices of it…" at bounding box center [287, 203] width 246 height 18
click at [160, 206] on input "I understand that this price [MEDICAL_DATA] may further reduce the prices of it…" at bounding box center [156, 202] width 7 height 7
checkbox input "true"
click at [388, 229] on button "Confirm" at bounding box center [395, 232] width 31 height 12
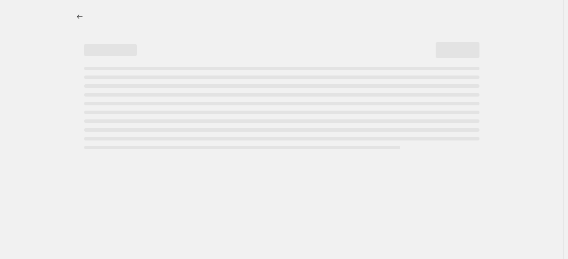
select select "percentage"
select select "tag"
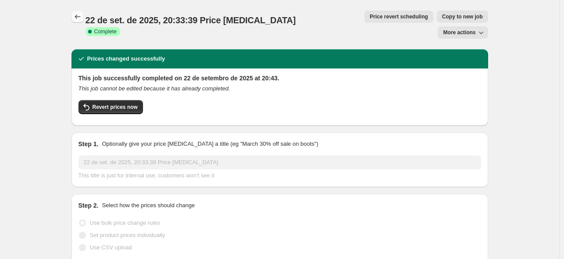
click at [78, 16] on icon "Price change jobs" at bounding box center [77, 16] width 9 height 9
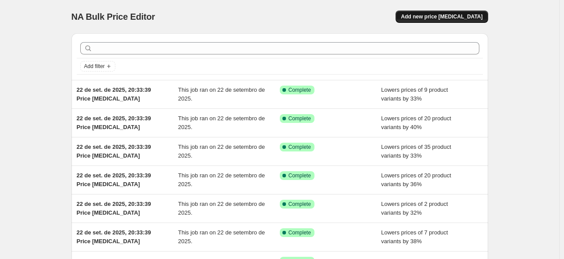
click at [472, 13] on button "Add new price [MEDICAL_DATA]" at bounding box center [442, 17] width 92 height 12
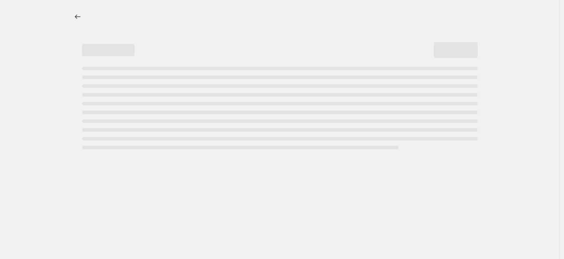
select select "percentage"
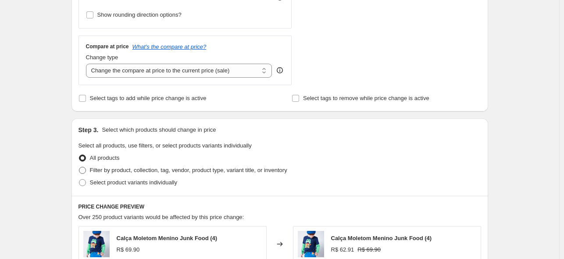
scroll to position [305, 0]
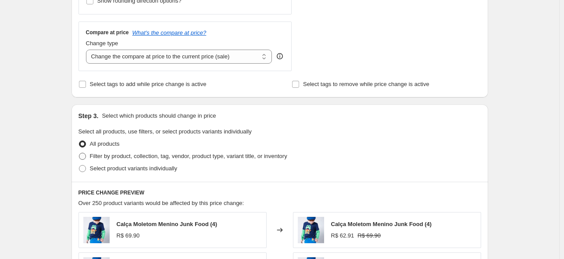
click at [139, 157] on span "Filter by product, collection, tag, vendor, product type, variant title, or inv…" at bounding box center [188, 156] width 197 height 7
click at [79, 153] on input "Filter by product, collection, tag, vendor, product type, variant title, or inv…" at bounding box center [79, 153] width 0 height 0
radio input "true"
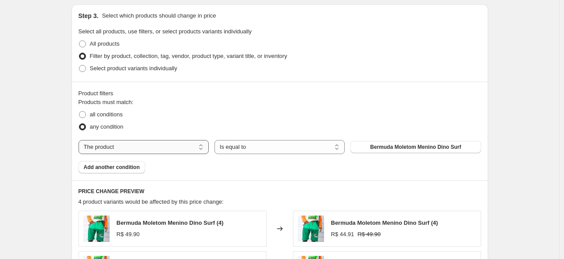
scroll to position [408, 0]
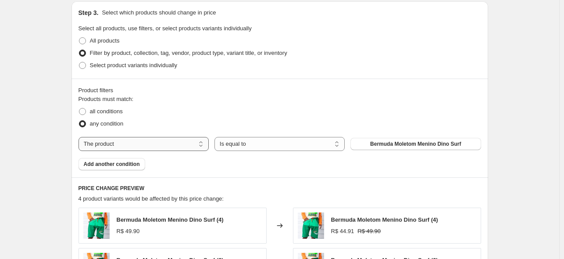
click at [181, 143] on select "The product The product's collection The product's tag The product's vendor The…" at bounding box center [143, 144] width 130 height 14
drag, startPoint x: 147, startPoint y: 143, endPoint x: 146, endPoint y: 150, distance: 6.7
click at [147, 143] on select "The product The product's collection The product's tag The product's vendor The…" at bounding box center [143, 144] width 130 height 14
select select "tag"
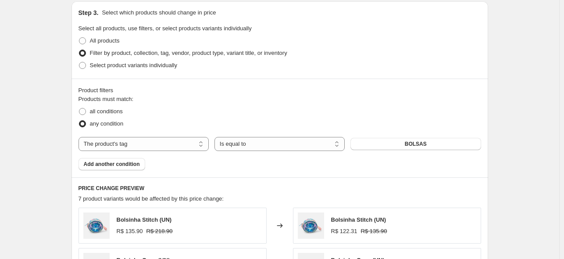
click at [382, 144] on button "BOLSAS" at bounding box center [415, 144] width 130 height 12
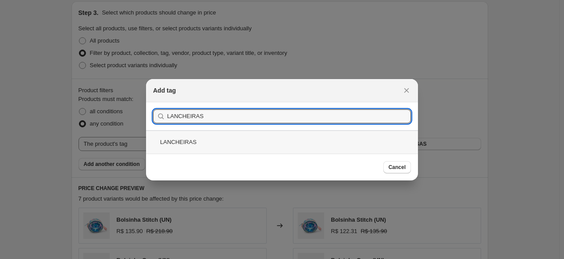
type input "LANCHEIRAS"
click at [204, 138] on div "LANCHEIRAS" at bounding box center [282, 141] width 272 height 23
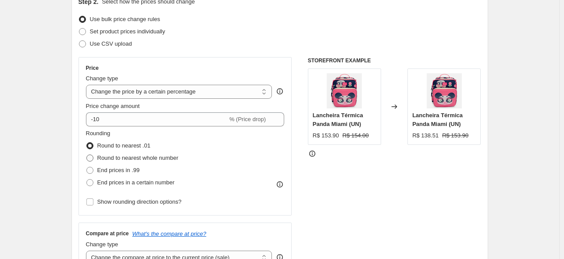
scroll to position [104, 0]
click at [153, 183] on span "End prices in a certain number" at bounding box center [135, 182] width 77 height 7
click at [87, 180] on input "End prices in a certain number" at bounding box center [86, 179] width 0 height 0
radio input "true"
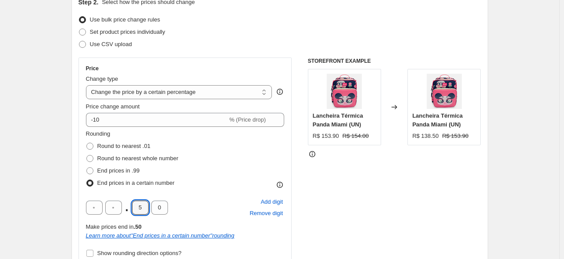
drag, startPoint x: 146, startPoint y: 210, endPoint x: 124, endPoint y: 212, distance: 22.1
click at [125, 212] on div ". 5 0" at bounding box center [127, 207] width 82 height 14
type input "9"
click at [225, 179] on div "Rounding Round to nearest .01 Round to nearest whole number End prices in .99 E…" at bounding box center [185, 159] width 199 height 60
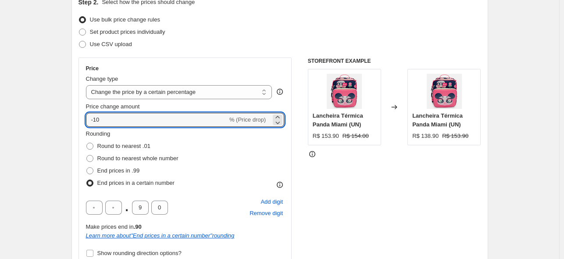
drag, startPoint x: 145, startPoint y: 122, endPoint x: 95, endPoint y: 126, distance: 49.7
click at [95, 126] on div "Price Change type Change the price to a certain amount Change the price by a ce…" at bounding box center [185, 162] width 199 height 194
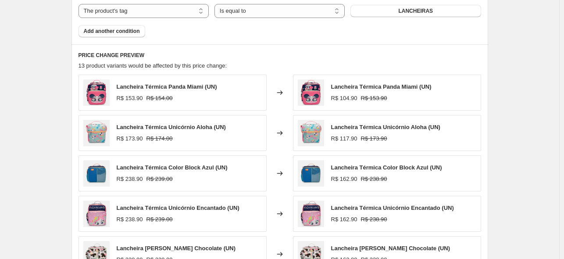
scroll to position [766, 0]
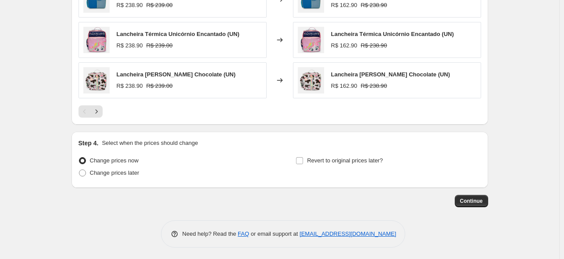
drag, startPoint x: 485, startPoint y: 200, endPoint x: 465, endPoint y: 137, distance: 66.3
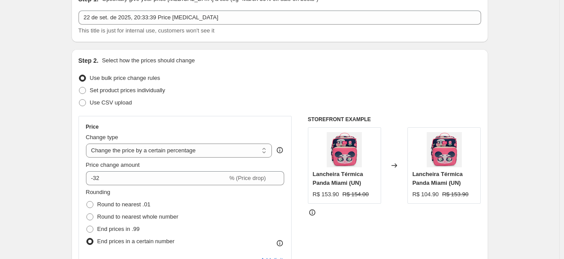
scroll to position [0, 0]
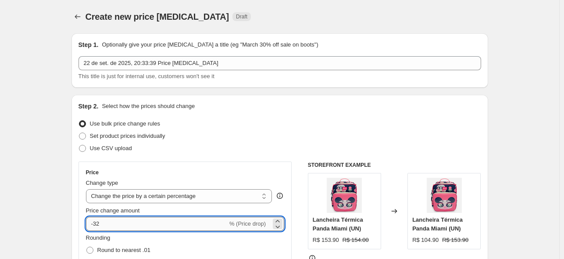
drag, startPoint x: 126, startPoint y: 220, endPoint x: 96, endPoint y: 227, distance: 31.4
click at [96, 227] on input "-32" at bounding box center [157, 224] width 142 height 14
type input "-38"
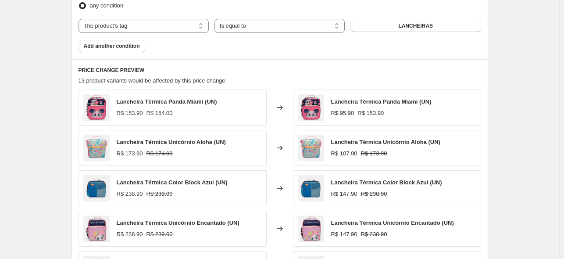
scroll to position [766, 0]
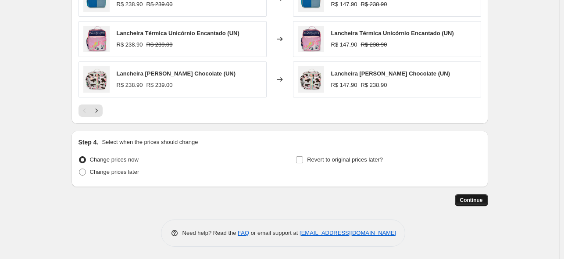
click at [465, 194] on button "Continue" at bounding box center [471, 200] width 33 height 12
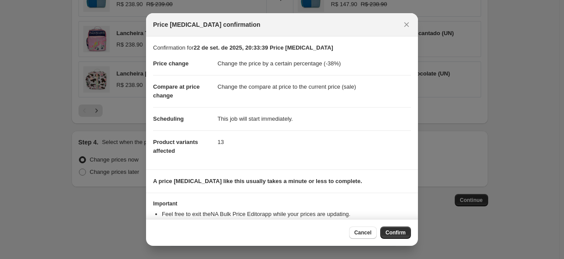
drag, startPoint x: 388, startPoint y: 233, endPoint x: 337, endPoint y: 152, distance: 95.4
click at [388, 233] on span "Confirm" at bounding box center [395, 232] width 20 height 7
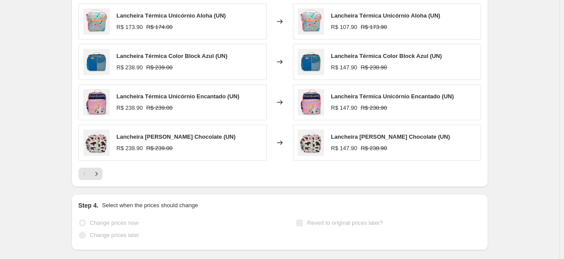
scroll to position [789, 0]
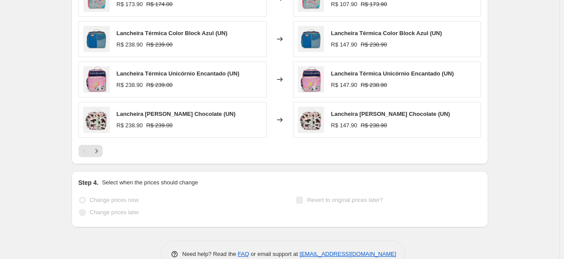
select select "percentage"
select select "tag"
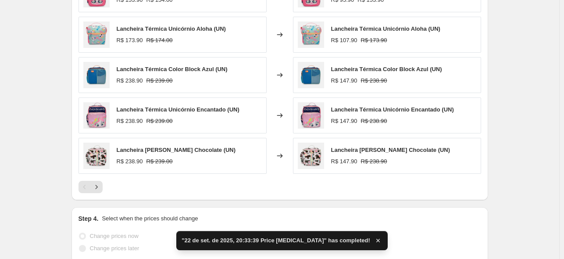
scroll to position [0, 0]
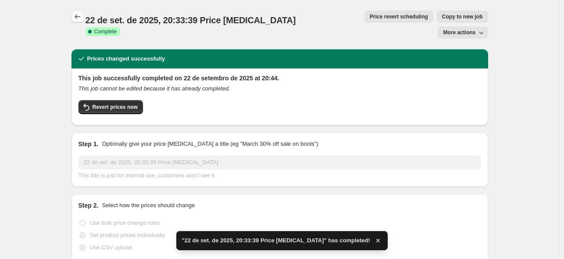
click at [78, 16] on icon "Price change jobs" at bounding box center [77, 16] width 9 height 9
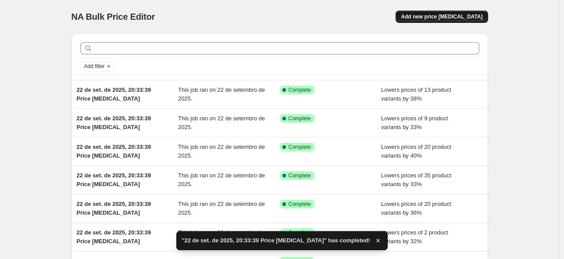
click at [420, 21] on button "Add new price [MEDICAL_DATA]" at bounding box center [442, 17] width 92 height 12
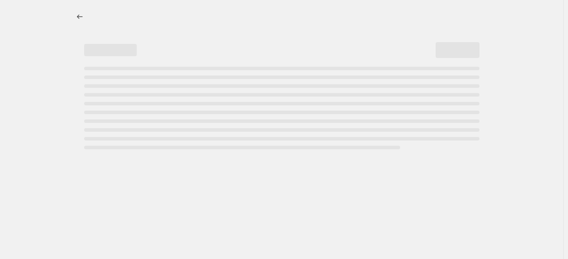
select select "percentage"
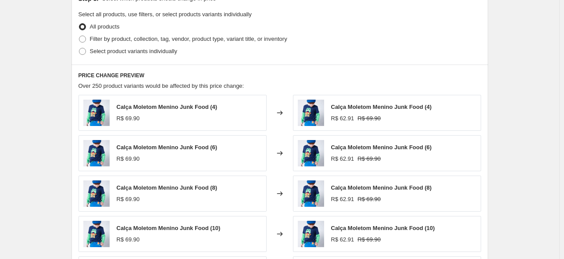
scroll to position [424, 0]
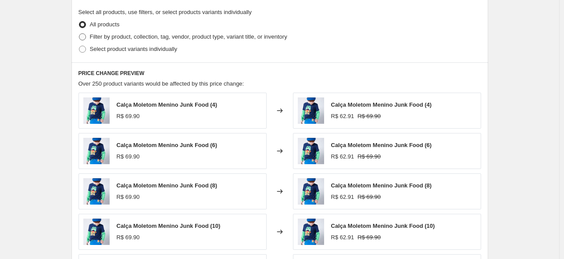
click at [110, 36] on span "Filter by product, collection, tag, vendor, product type, variant title, or inv…" at bounding box center [188, 36] width 197 height 7
click at [79, 34] on input "Filter by product, collection, tag, vendor, product type, variant title, or inv…" at bounding box center [79, 33] width 0 height 0
radio input "true"
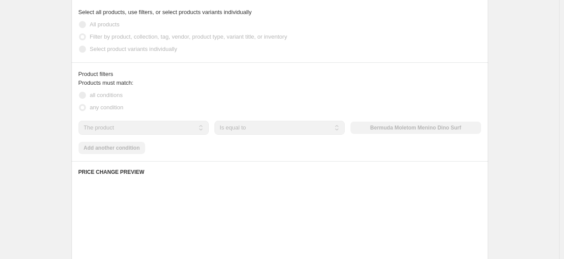
click at [253, 128] on select "Is equal to Is not equal to" at bounding box center [279, 128] width 130 height 14
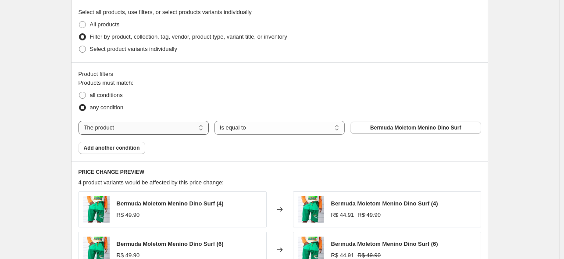
drag, startPoint x: 158, startPoint y: 128, endPoint x: 158, endPoint y: 134, distance: 5.7
click at [158, 128] on select "The product The product's collection The product's tag The product's vendor The…" at bounding box center [143, 128] width 130 height 14
select select "tag"
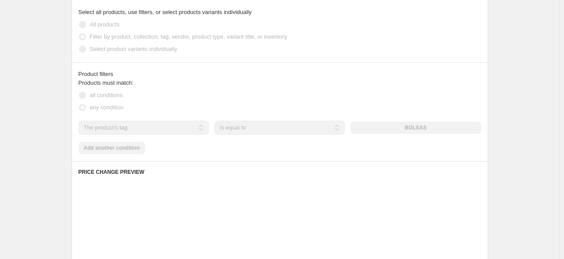
click at [419, 129] on div "BOLSAS" at bounding box center [415, 127] width 130 height 12
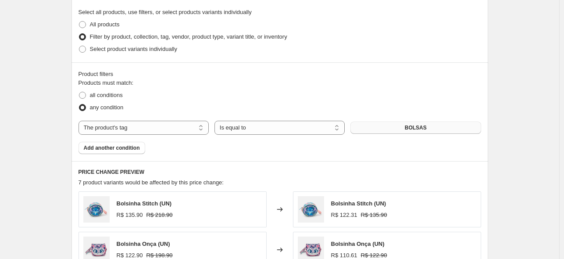
click at [407, 129] on button "BOLSAS" at bounding box center [415, 127] width 130 height 12
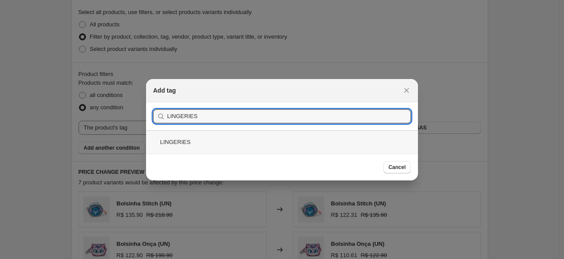
type input "LINGERIES"
click at [223, 145] on div "LINGERIES" at bounding box center [282, 141] width 272 height 23
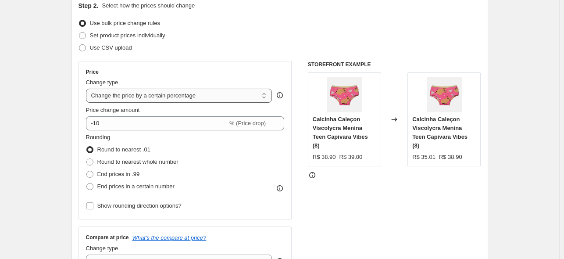
scroll to position [78, 0]
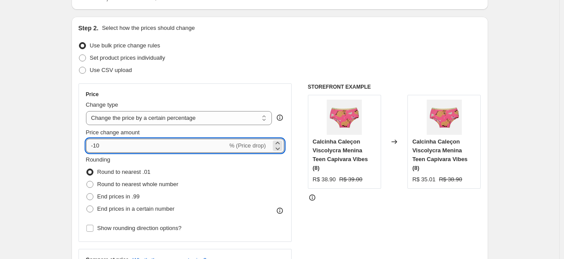
drag, startPoint x: 125, startPoint y: 145, endPoint x: 96, endPoint y: 150, distance: 28.9
click at [96, 150] on input "-10" at bounding box center [157, 146] width 142 height 14
type input "-37"
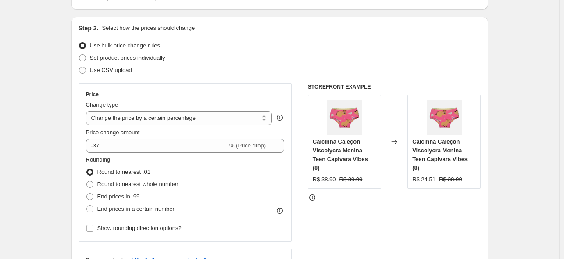
click at [130, 209] on span "End prices in a certain number" at bounding box center [135, 208] width 77 height 7
click at [87, 206] on input "End prices in a certain number" at bounding box center [86, 205] width 0 height 0
radio input "true"
click at [125, 199] on span "End prices in .99" at bounding box center [118, 196] width 43 height 7
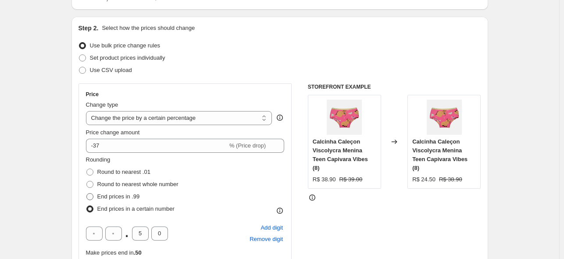
click at [87, 193] on input "End prices in .99" at bounding box center [86, 193] width 0 height 0
radio input "true"
click at [136, 211] on span "End prices in a certain number" at bounding box center [135, 208] width 77 height 7
click at [87, 206] on input "End prices in a certain number" at bounding box center [86, 205] width 0 height 0
radio input "true"
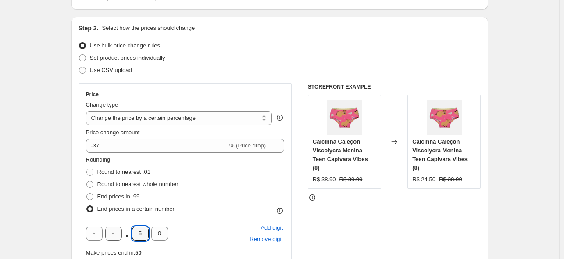
drag, startPoint x: 142, startPoint y: 232, endPoint x: 118, endPoint y: 234, distance: 23.8
click at [119, 234] on div ". 5 0" at bounding box center [127, 233] width 82 height 14
type input "9"
click at [80, 203] on div "Step 2. Select how the prices should change Use bulk price change rules Set pro…" at bounding box center [279, 196] width 417 height 359
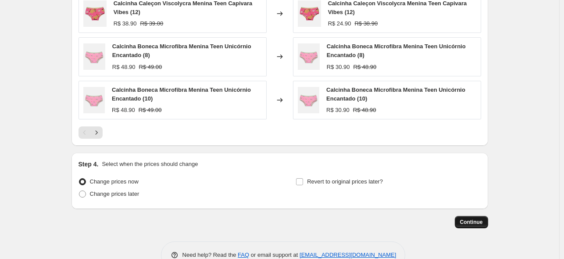
scroll to position [756, 0]
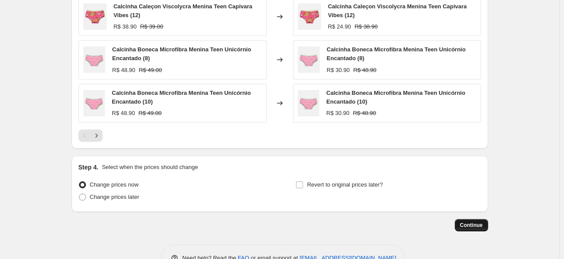
click at [482, 224] on span "Continue" at bounding box center [471, 224] width 23 height 7
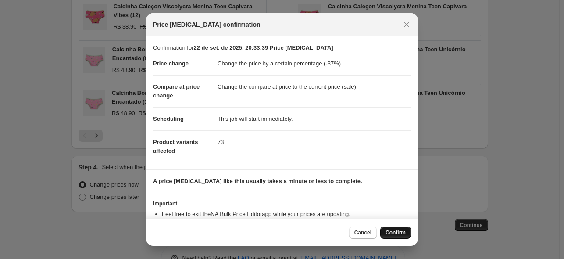
click at [399, 229] on span "Confirm" at bounding box center [395, 232] width 20 height 7
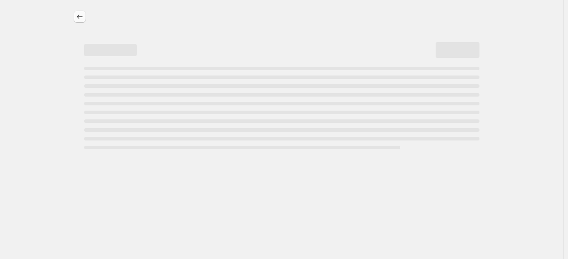
select select "percentage"
select select "tag"
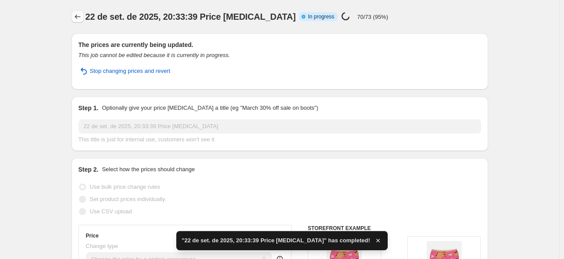
click at [82, 19] on icon "Price change jobs" at bounding box center [77, 16] width 9 height 9
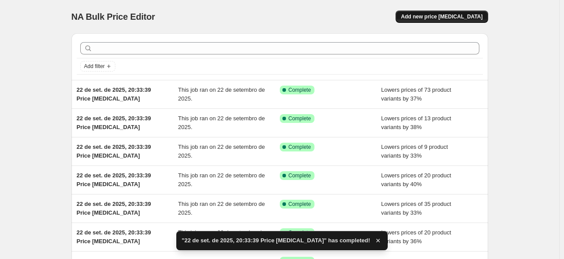
click at [437, 15] on span "Add new price [MEDICAL_DATA]" at bounding box center [442, 16] width 82 height 7
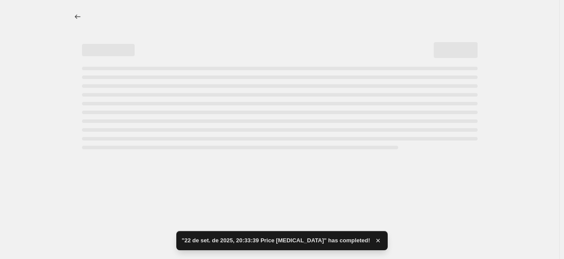
select select "percentage"
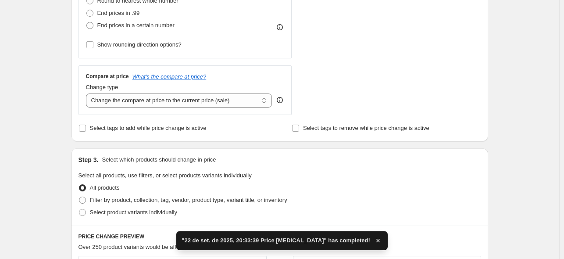
scroll to position [268, 0]
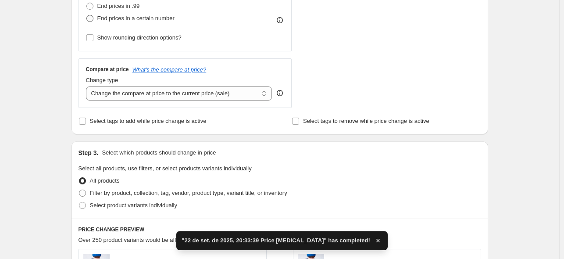
click at [139, 17] on span "End prices in a certain number" at bounding box center [135, 18] width 77 height 7
click at [87, 15] on input "End prices in a certain number" at bounding box center [86, 15] width 0 height 0
radio input "true"
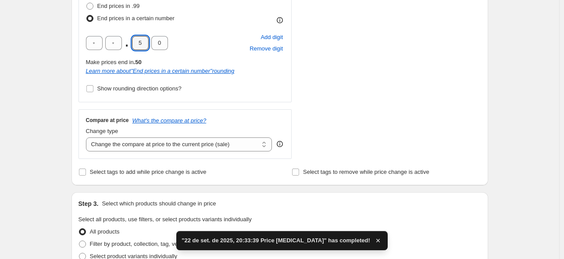
drag, startPoint x: 142, startPoint y: 41, endPoint x: 78, endPoint y: 39, distance: 64.5
type input "9"
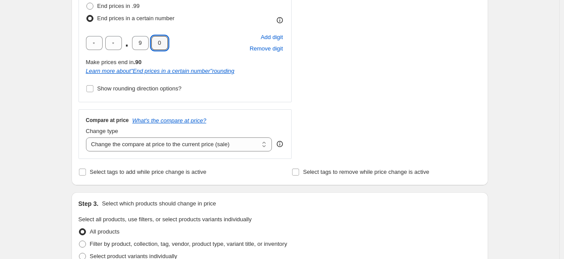
click at [192, 49] on div ". 9 0 Add digit Remove digit" at bounding box center [185, 43] width 199 height 23
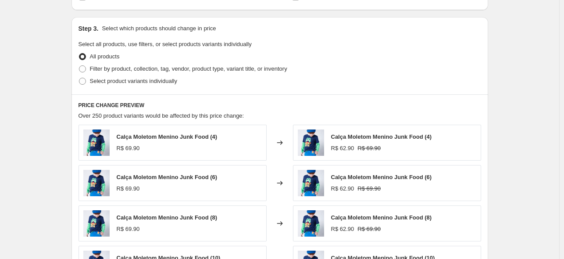
scroll to position [444, 0]
click at [121, 71] on span "Filter by product, collection, tag, vendor, product type, variant title, or inv…" at bounding box center [188, 68] width 197 height 7
click at [79, 65] on input "Filter by product, collection, tag, vendor, product type, variant title, or inv…" at bounding box center [79, 65] width 0 height 0
radio input "true"
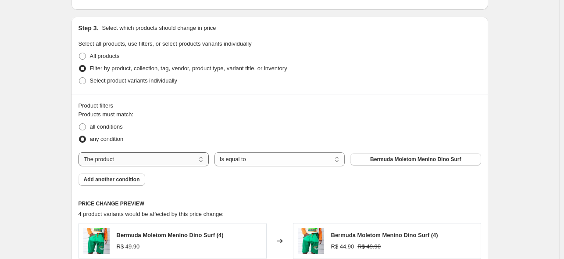
click at [170, 157] on select "The product The product's collection The product's tag The product's vendor The…" at bounding box center [143, 159] width 130 height 14
select select "tag"
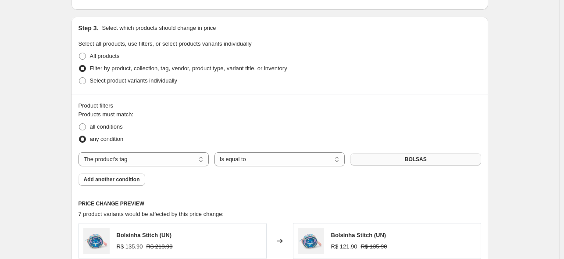
click at [404, 164] on button "BOLSAS" at bounding box center [415, 159] width 130 height 12
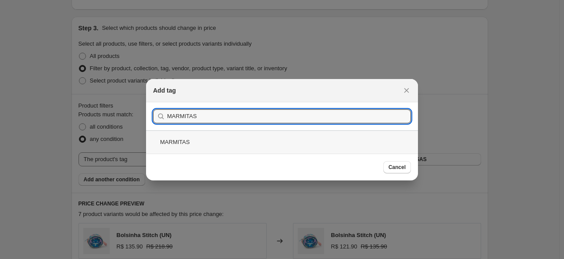
type input "MARMITAS"
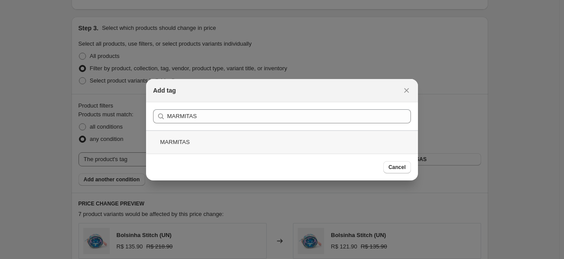
click at [218, 145] on div "MARMITAS" at bounding box center [282, 141] width 272 height 23
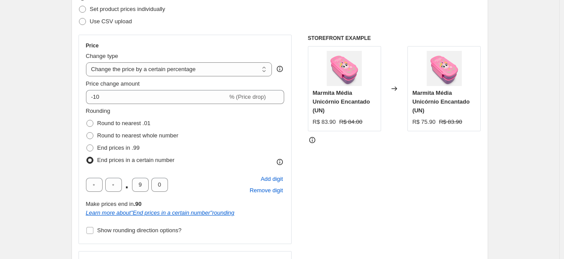
scroll to position [121, 0]
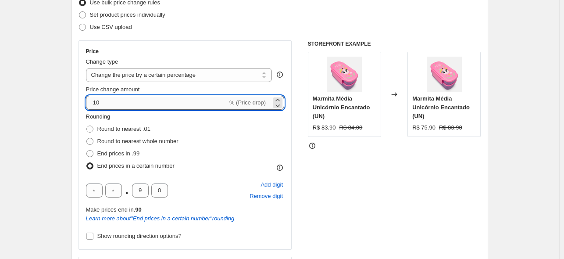
drag, startPoint x: 114, startPoint y: 103, endPoint x: 95, endPoint y: 104, distance: 19.4
click at [95, 104] on input "-10" at bounding box center [157, 103] width 142 height 14
type input "-38"
click at [220, 141] on div "Rounding Round to nearest .01 Round to nearest whole number End prices in .99 E…" at bounding box center [185, 142] width 199 height 60
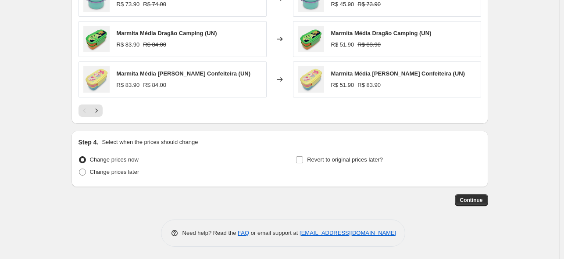
scroll to position [766, 0]
click at [477, 197] on span "Continue" at bounding box center [471, 200] width 23 height 7
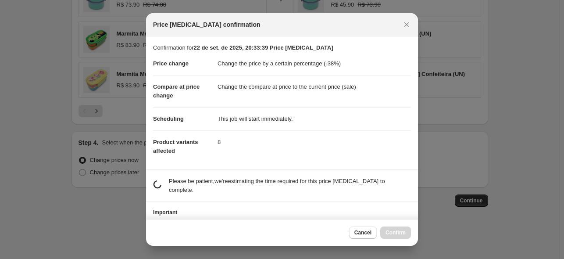
scroll to position [0, 0]
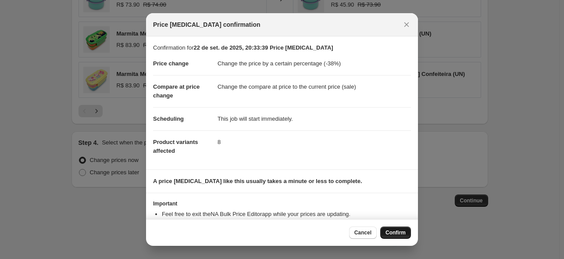
click at [396, 235] on span "Confirm" at bounding box center [395, 232] width 20 height 7
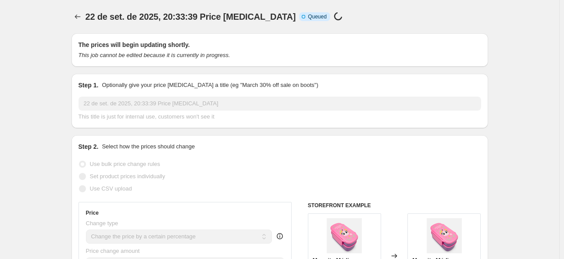
scroll to position [766, 0]
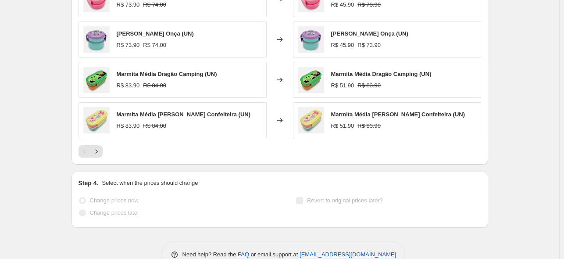
select select "percentage"
select select "tag"
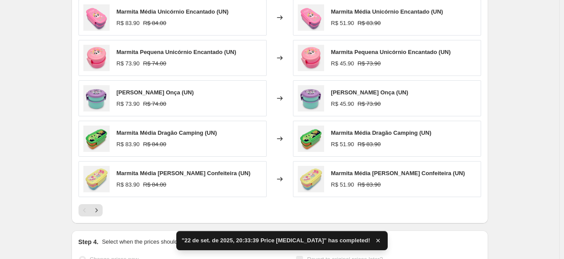
scroll to position [0, 0]
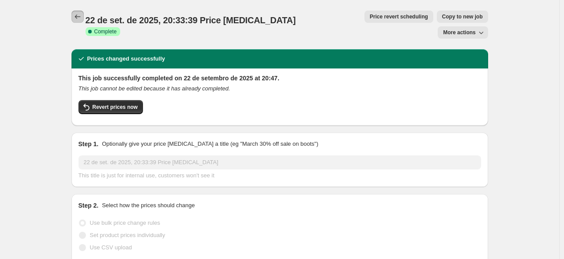
click at [75, 11] on button "Price change jobs" at bounding box center [77, 17] width 12 height 12
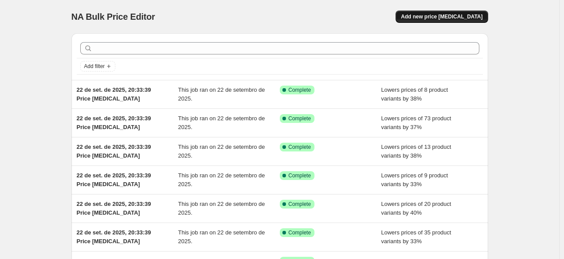
click at [444, 19] on span "Add new price [MEDICAL_DATA]" at bounding box center [442, 16] width 82 height 7
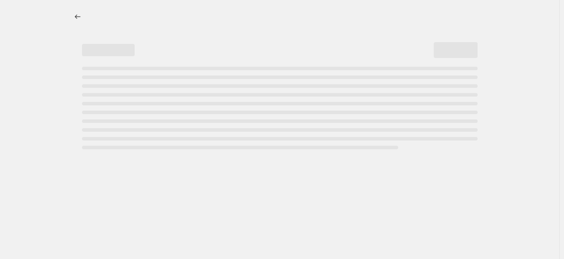
select select "percentage"
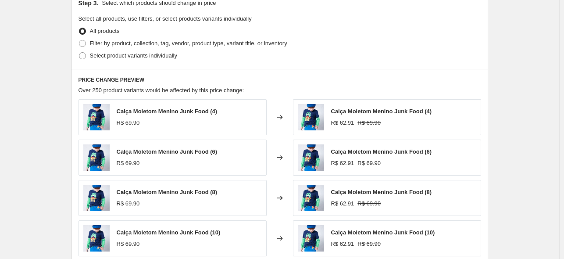
scroll to position [417, 0]
click at [130, 43] on span "Filter by product, collection, tag, vendor, product type, variant title, or inv…" at bounding box center [188, 43] width 197 height 7
click at [79, 41] on input "Filter by product, collection, tag, vendor, product type, variant title, or inv…" at bounding box center [79, 40] width 0 height 0
radio input "true"
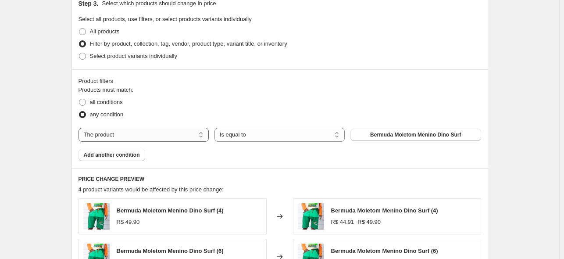
click at [201, 131] on select "The product The product's collection The product's tag The product's vendor The…" at bounding box center [143, 135] width 130 height 14
select select "tag"
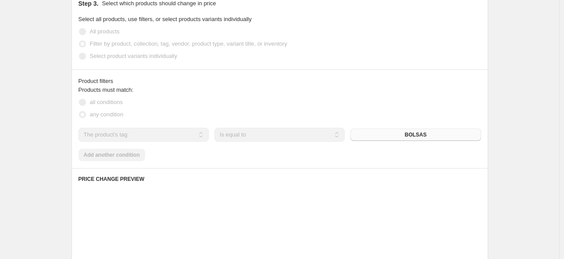
click at [378, 133] on button "BOLSAS" at bounding box center [415, 134] width 130 height 12
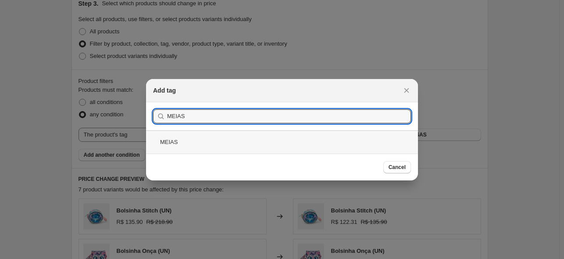
type input "MEIAS"
click at [220, 139] on div "MEIAS" at bounding box center [282, 141] width 272 height 23
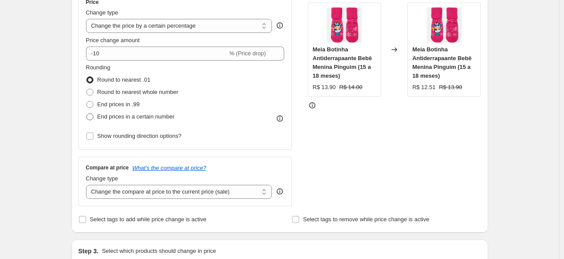
scroll to position [171, 0]
drag, startPoint x: 132, startPoint y: 116, endPoint x: 138, endPoint y: 117, distance: 5.4
click at [133, 116] on span "End prices in a certain number" at bounding box center [135, 116] width 77 height 7
click at [87, 113] on input "End prices in a certain number" at bounding box center [86, 113] width 0 height 0
radio input "true"
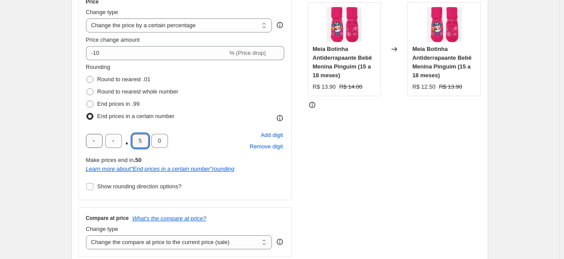
drag, startPoint x: 146, startPoint y: 145, endPoint x: 100, endPoint y: 142, distance: 46.2
click at [102, 142] on div ". 5 0" at bounding box center [127, 141] width 82 height 14
type input "9"
click at [213, 112] on div "Rounding Round to nearest .01 Round to nearest whole number End prices in .99 E…" at bounding box center [185, 93] width 199 height 60
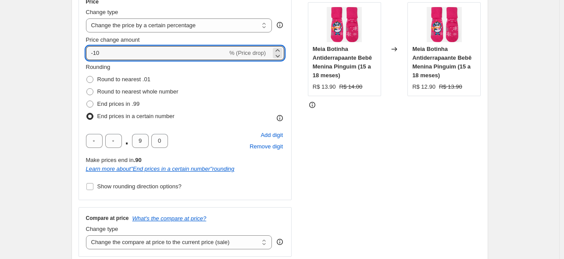
drag, startPoint x: 155, startPoint y: 56, endPoint x: 96, endPoint y: 61, distance: 59.4
click at [96, 61] on div "Price Change type Change the price to a certain amount Change the price by a ce…" at bounding box center [185, 95] width 199 height 194
type input "-34"
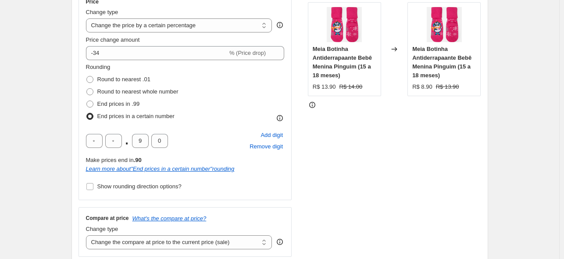
click at [207, 69] on div "Rounding Round to nearest .01 Round to nearest whole number End prices in .99 E…" at bounding box center [185, 93] width 199 height 60
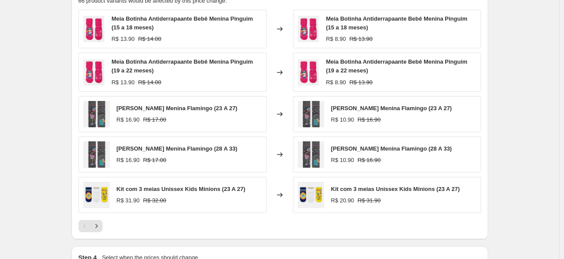
scroll to position [709, 0]
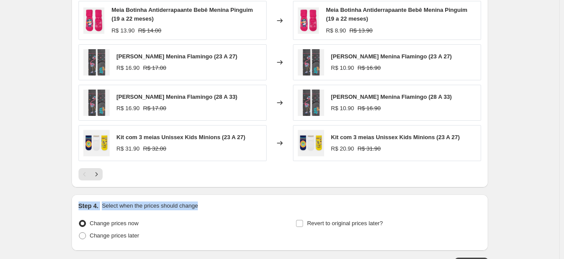
drag, startPoint x: 403, startPoint y: 186, endPoint x: 415, endPoint y: 200, distance: 18.4
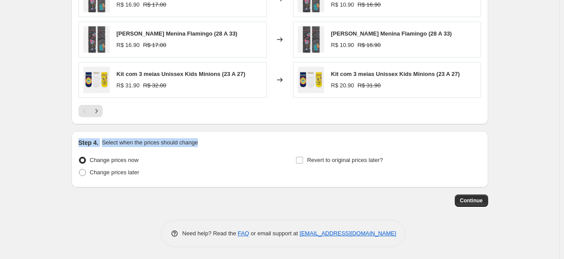
scroll to position [772, 0]
click at [478, 202] on span "Continue" at bounding box center [471, 200] width 23 height 7
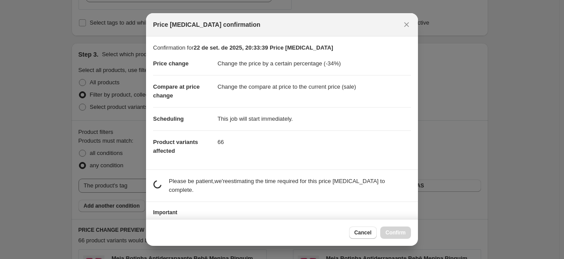
scroll to position [0, 0]
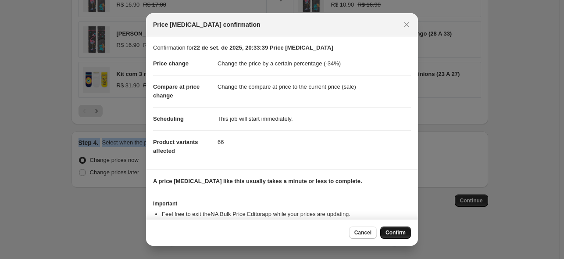
click at [389, 226] on button "Confirm" at bounding box center [395, 232] width 31 height 12
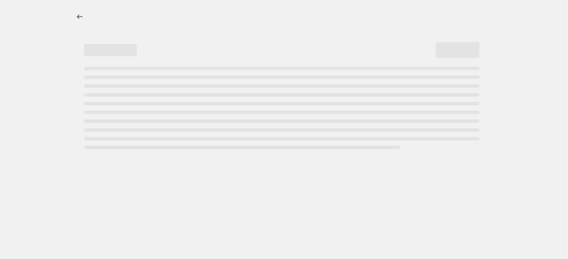
select select "percentage"
select select "tag"
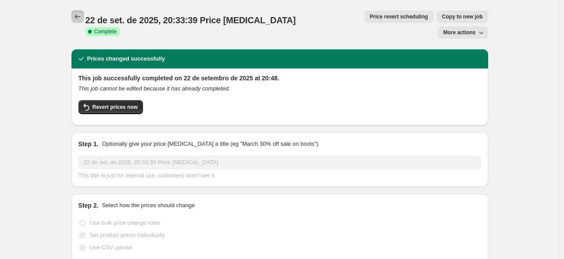
click at [79, 17] on icon "Price change jobs" at bounding box center [77, 16] width 9 height 9
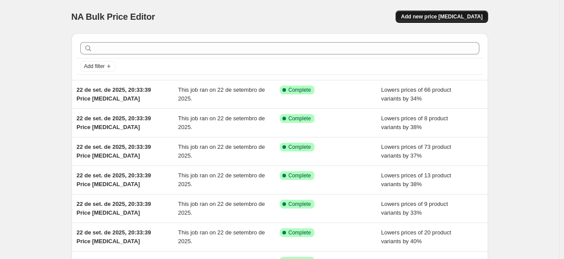
click at [449, 19] on span "Add new price [MEDICAL_DATA]" at bounding box center [442, 16] width 82 height 7
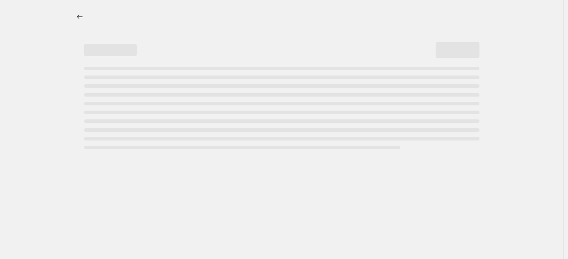
select select "percentage"
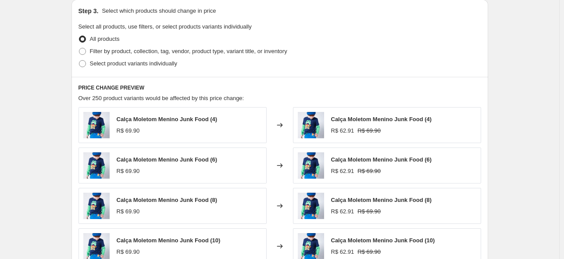
scroll to position [356, 0]
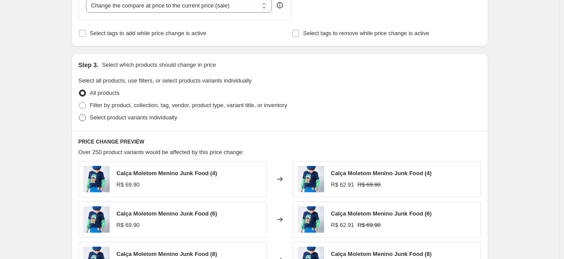
click at [127, 102] on span "Filter by product, collection, tag, vendor, product type, variant title, or inv…" at bounding box center [188, 105] width 197 height 7
click at [79, 102] on input "Filter by product, collection, tag, vendor, product type, variant title, or inv…" at bounding box center [79, 102] width 0 height 0
radio input "true"
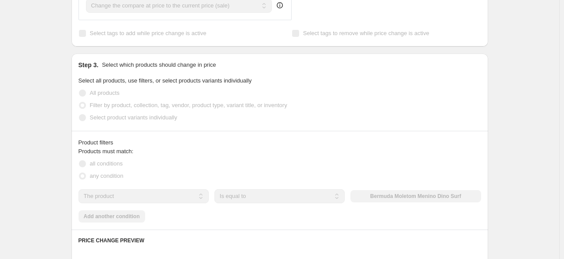
click at [126, 196] on select "The product The product's collection The product's tag The product's vendor The…" at bounding box center [143, 196] width 130 height 14
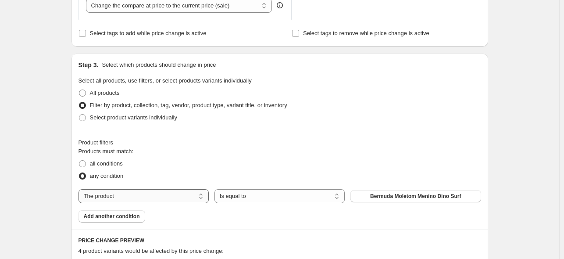
click at [126, 197] on select "The product The product's collection The product's tag The product's vendor The…" at bounding box center [143, 196] width 130 height 14
select select "tag"
click at [403, 196] on button "BOLSAS" at bounding box center [415, 196] width 130 height 12
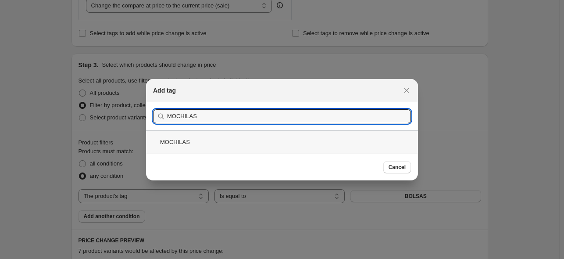
type input "MOCHILAS"
click at [201, 142] on div "MOCHILAS" at bounding box center [282, 141] width 272 height 23
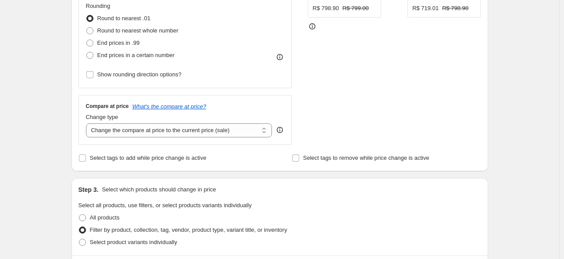
scroll to position [160, 0]
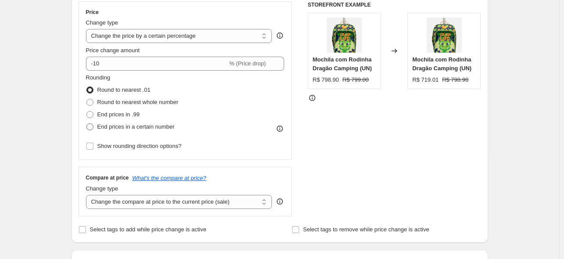
click at [130, 130] on span "End prices in a certain number" at bounding box center [135, 126] width 77 height 7
click at [87, 124] on input "End prices in a certain number" at bounding box center [86, 123] width 0 height 0
radio input "true"
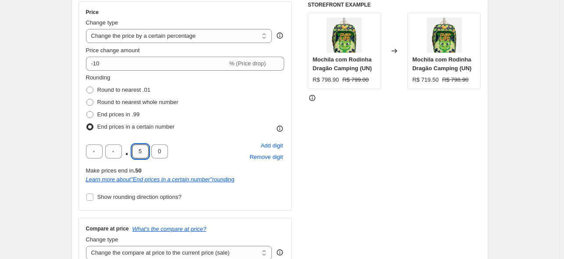
drag, startPoint x: 143, startPoint y: 146, endPoint x: 126, endPoint y: 151, distance: 17.9
click at [128, 151] on div ". 5 0" at bounding box center [127, 151] width 82 height 14
type input "9"
click at [200, 121] on div "Rounding Round to nearest .01 Round to nearest whole number End prices in .99 E…" at bounding box center [185, 103] width 199 height 60
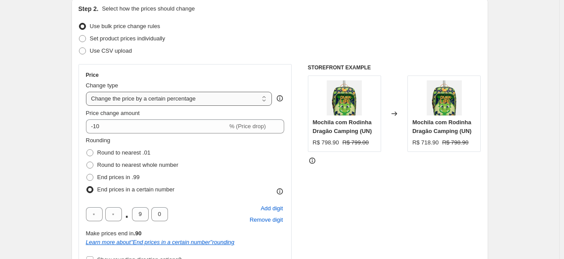
scroll to position [91, 0]
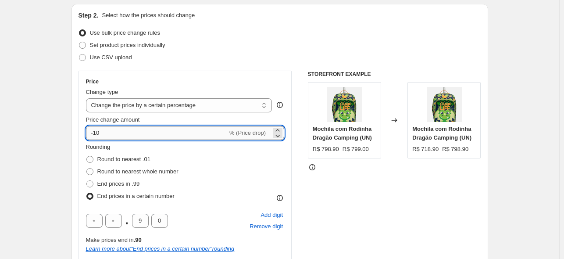
drag, startPoint x: 125, startPoint y: 136, endPoint x: 96, endPoint y: 137, distance: 29.0
click at [96, 137] on input "-10" at bounding box center [157, 133] width 142 height 14
type input "-40"
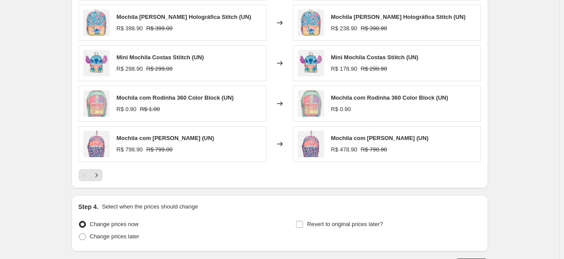
scroll to position [728, 0]
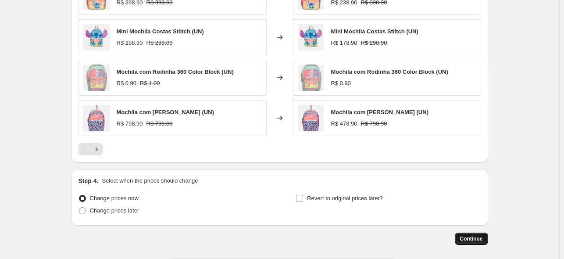
click at [480, 235] on span "Continue" at bounding box center [471, 238] width 23 height 7
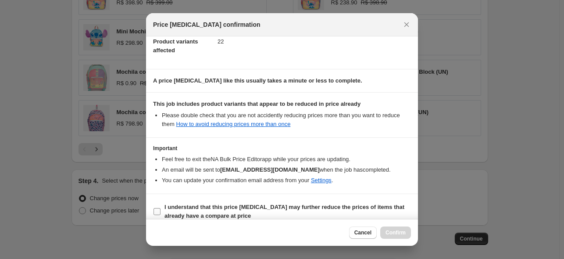
scroll to position [109, 0]
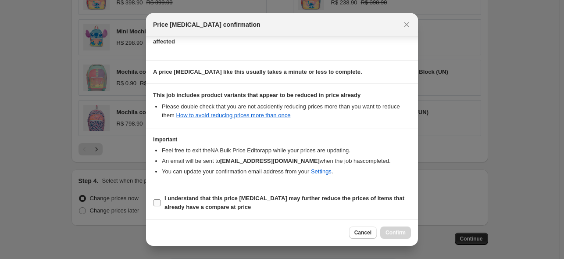
click at [291, 196] on b "I understand that this price [MEDICAL_DATA] may further reduce the prices of it…" at bounding box center [284, 202] width 240 height 15
click at [160, 199] on input "I understand that this price [MEDICAL_DATA] may further reduce the prices of it…" at bounding box center [156, 202] width 7 height 7
checkbox input "true"
click at [388, 227] on button "Confirm" at bounding box center [395, 232] width 31 height 12
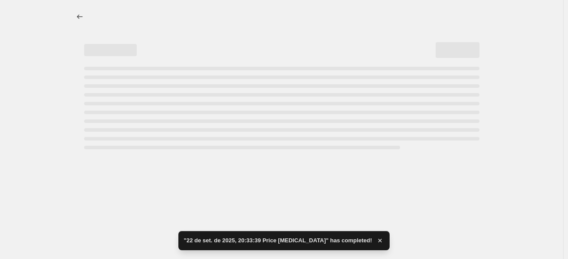
select select "percentage"
select select "tag"
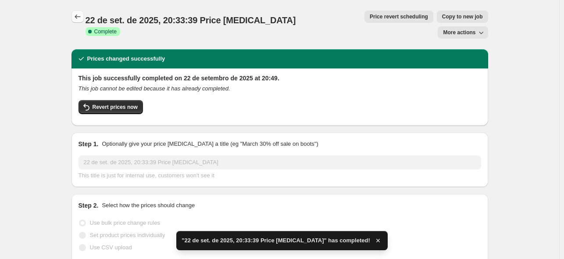
click at [80, 19] on icon "Price change jobs" at bounding box center [77, 16] width 9 height 9
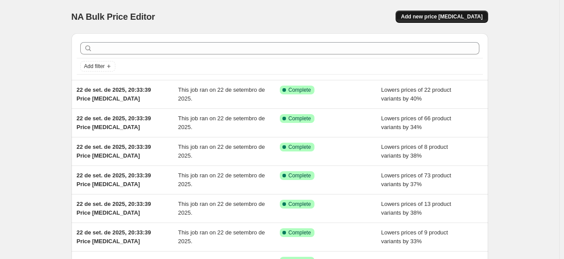
click at [428, 21] on button "Add new price [MEDICAL_DATA]" at bounding box center [442, 17] width 92 height 12
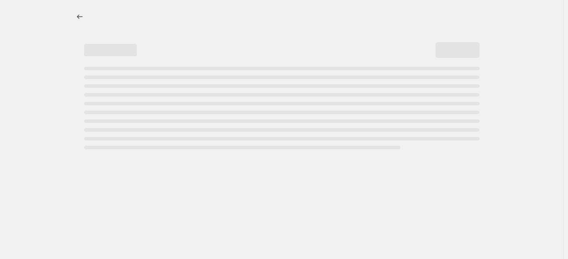
select select "percentage"
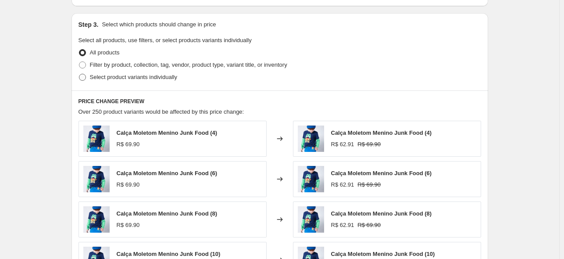
scroll to position [396, 0]
click at [100, 70] on label "Filter by product, collection, tag, vendor, product type, variant title, or inv…" at bounding box center [182, 65] width 209 height 12
click at [79, 62] on input "Filter by product, collection, tag, vendor, product type, variant title, or inv…" at bounding box center [79, 62] width 0 height 0
radio input "true"
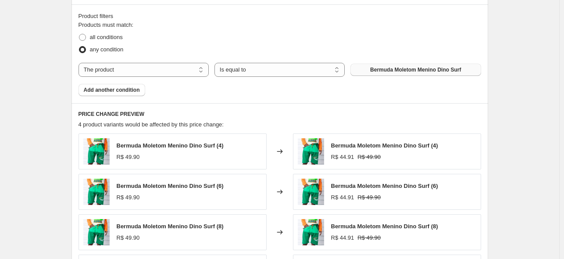
scroll to position [487, 0]
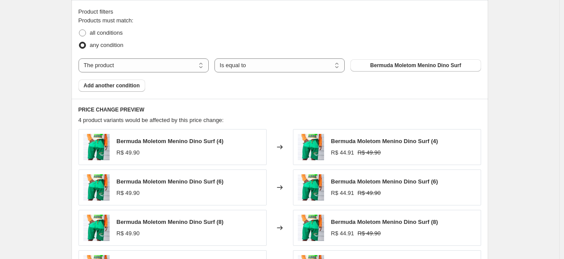
click at [406, 52] on div "Products must match: all conditions any condition The product The product's col…" at bounding box center [279, 53] width 403 height 75
click at [401, 66] on span "Bermuda Moletom Menino Dino Surf" at bounding box center [415, 65] width 91 height 7
click at [117, 68] on select "The product The product's collection The product's tag The product's vendor The…" at bounding box center [143, 65] width 130 height 14
select select "tag"
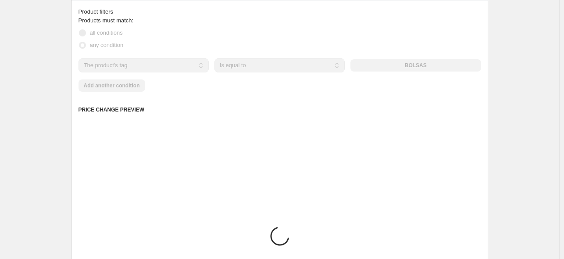
click at [393, 64] on div "BOLSAS" at bounding box center [415, 65] width 130 height 12
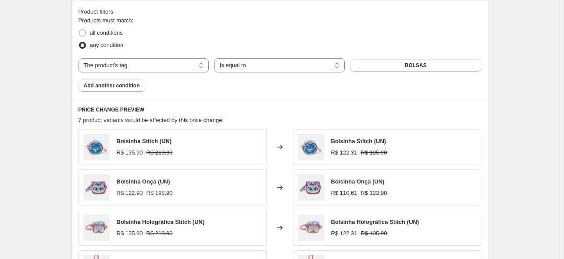
click at [393, 64] on button "BOLSAS" at bounding box center [415, 65] width 130 height 12
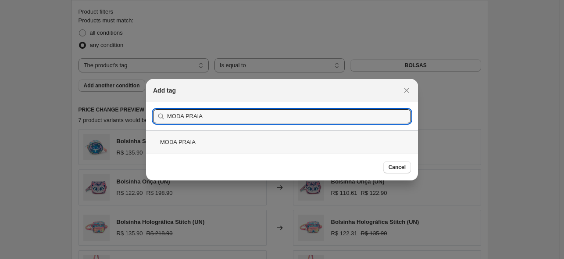
type input "MODA PRAIA"
click at [217, 152] on div "MODA PRAIA" at bounding box center [282, 141] width 272 height 23
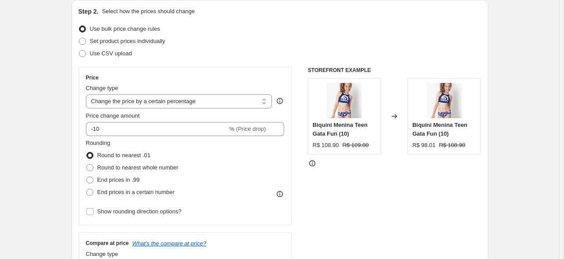
scroll to position [94, 0]
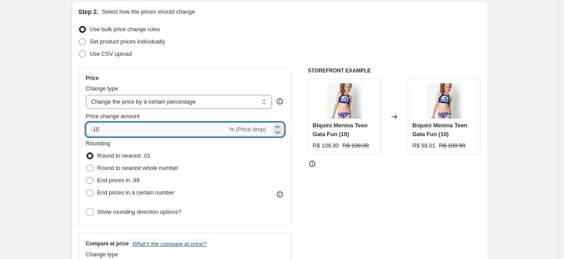
drag, startPoint x: 161, startPoint y: 126, endPoint x: 96, endPoint y: 134, distance: 65.4
click at [96, 134] on input "-10" at bounding box center [157, 129] width 142 height 14
type input "-27"
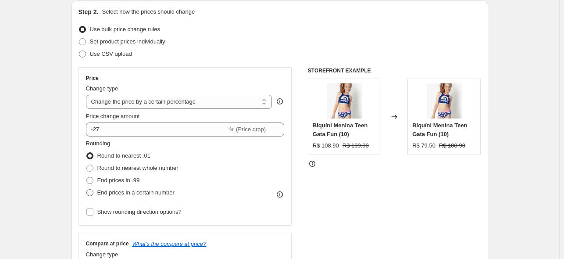
click at [121, 196] on span "End prices in a certain number" at bounding box center [135, 192] width 77 height 9
click at [87, 189] on input "End prices in a certain number" at bounding box center [86, 189] width 0 height 0
radio input "true"
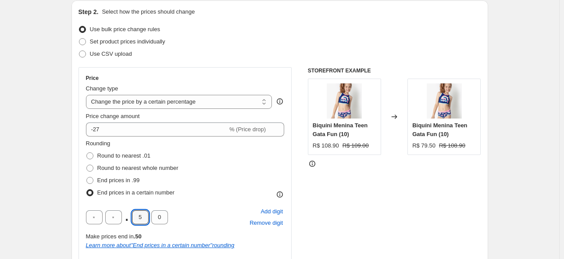
drag, startPoint x: 144, startPoint y: 221, endPoint x: 129, endPoint y: 221, distance: 14.9
click at [129, 221] on div ". 5 0" at bounding box center [127, 217] width 82 height 14
type input "9"
click at [234, 222] on div ". 9 0 Add digit Remove digit" at bounding box center [185, 217] width 199 height 23
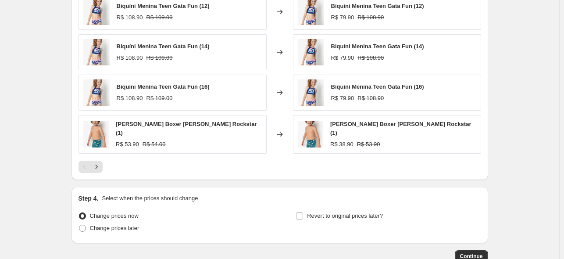
scroll to position [726, 0]
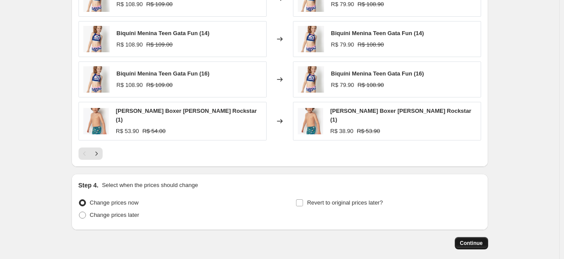
click at [469, 242] on span "Continue" at bounding box center [471, 242] width 23 height 7
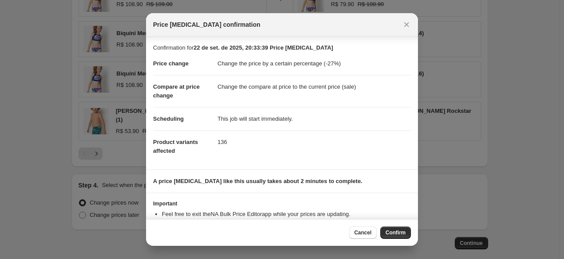
scroll to position [29, 0]
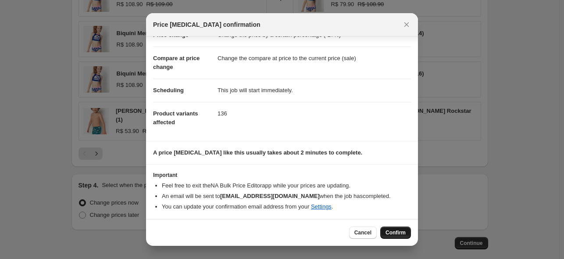
click at [388, 231] on span "Confirm" at bounding box center [395, 232] width 20 height 7
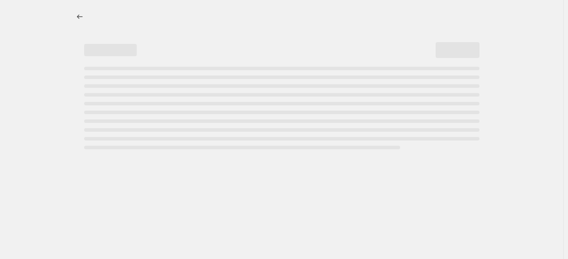
select select "percentage"
select select "tag"
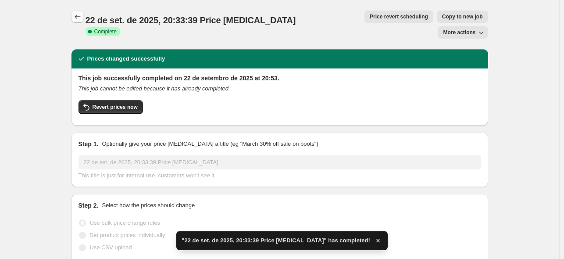
click at [74, 12] on button "Price change jobs" at bounding box center [77, 17] width 12 height 12
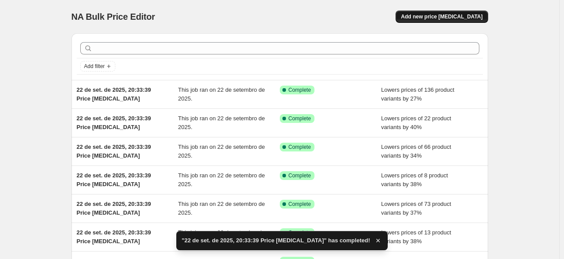
click at [458, 21] on button "Add new price [MEDICAL_DATA]" at bounding box center [442, 17] width 92 height 12
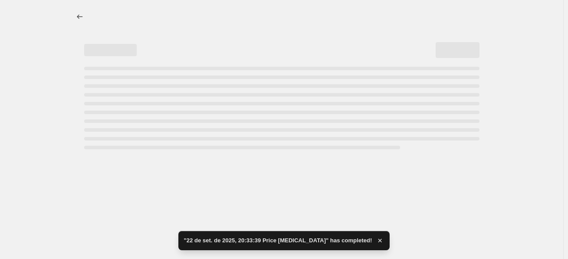
select select "percentage"
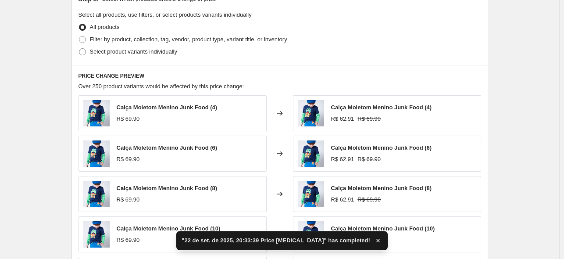
scroll to position [443, 0]
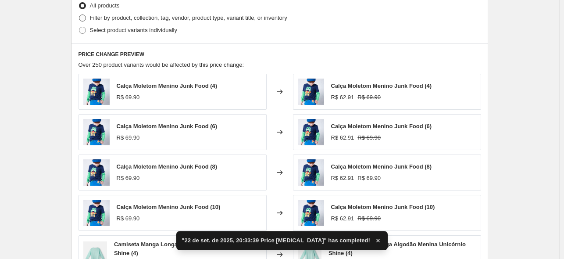
click at [138, 21] on span "Filter by product, collection, tag, vendor, product type, variant title, or inv…" at bounding box center [188, 17] width 197 height 7
click at [79, 15] on input "Filter by product, collection, tag, vendor, product type, variant title, or inv…" at bounding box center [79, 14] width 0 height 0
radio input "true"
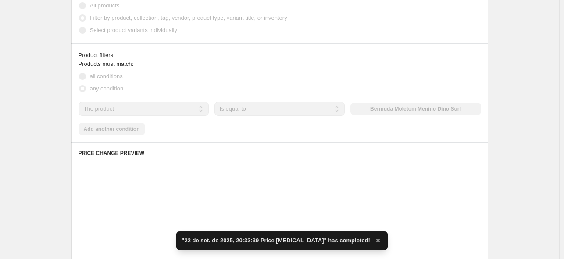
click at [146, 110] on select "The product The product's collection The product's tag The product's vendor The…" at bounding box center [143, 109] width 130 height 14
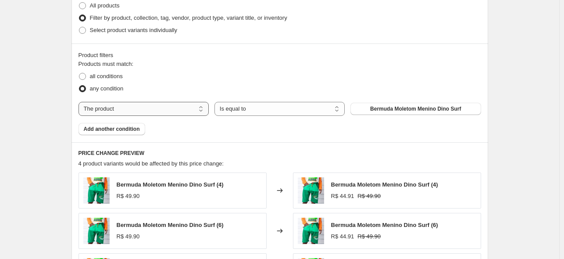
select select "tag"
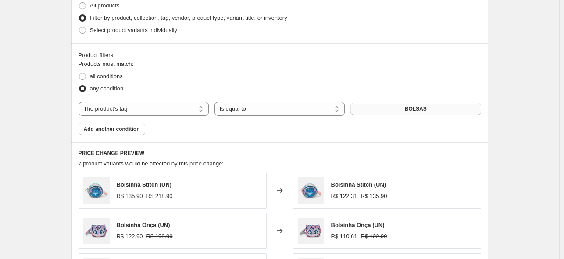
click at [400, 106] on button "BOLSAS" at bounding box center [415, 109] width 130 height 12
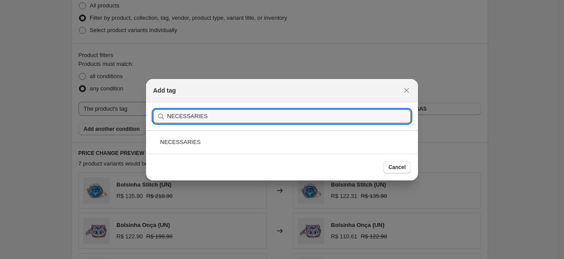
type input "NECESSARIES"
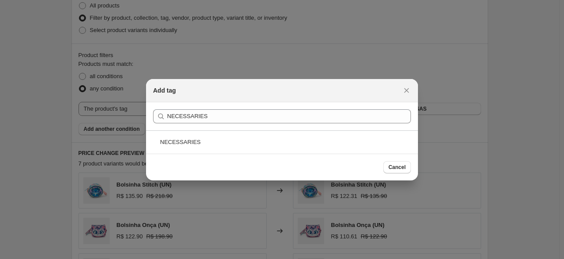
drag, startPoint x: 235, startPoint y: 146, endPoint x: 272, endPoint y: 148, distance: 37.3
click at [239, 145] on div "NECESSARIES" at bounding box center [282, 141] width 272 height 23
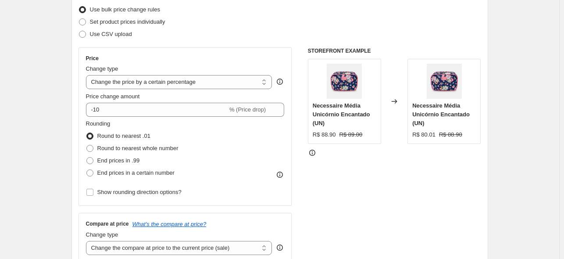
scroll to position [45, 0]
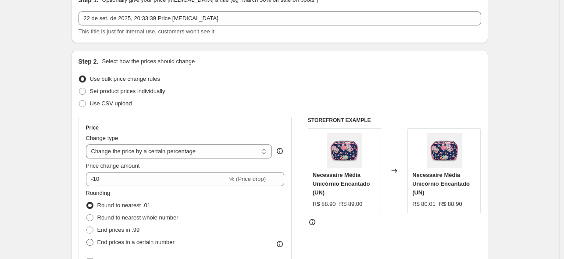
click at [154, 242] on span "End prices in a certain number" at bounding box center [135, 242] width 77 height 7
click at [87, 239] on input "End prices in a certain number" at bounding box center [86, 239] width 0 height 0
radio input "true"
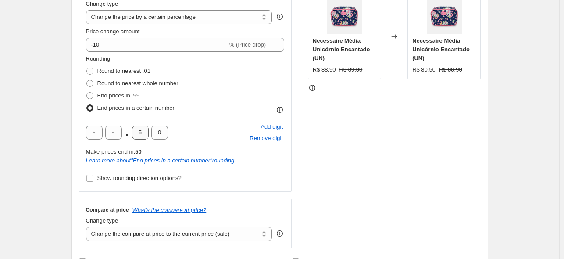
scroll to position [179, 0]
drag, startPoint x: 147, startPoint y: 132, endPoint x: 100, endPoint y: 129, distance: 47.8
click at [117, 130] on div ". 5 0" at bounding box center [127, 132] width 82 height 14
type input "9"
click at [206, 109] on div "Rounding Round to nearest .01 Round to nearest whole number End prices in .99 E…" at bounding box center [185, 84] width 199 height 60
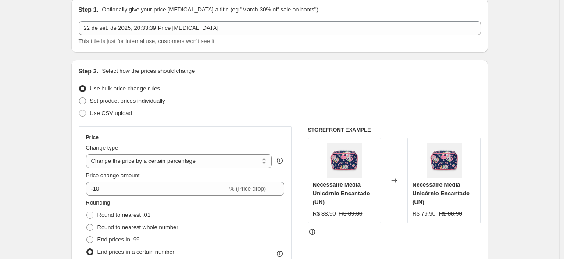
scroll to position [36, 0]
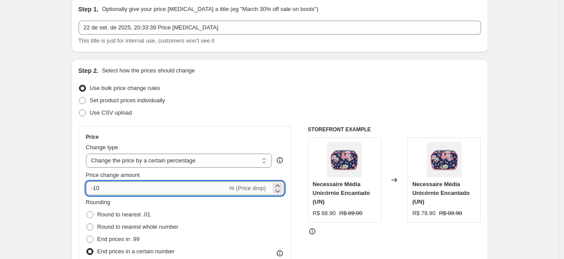
drag, startPoint x: 136, startPoint y: 181, endPoint x: 96, endPoint y: 189, distance: 41.1
click at [96, 189] on input "-10" at bounding box center [157, 188] width 142 height 14
type input "-31"
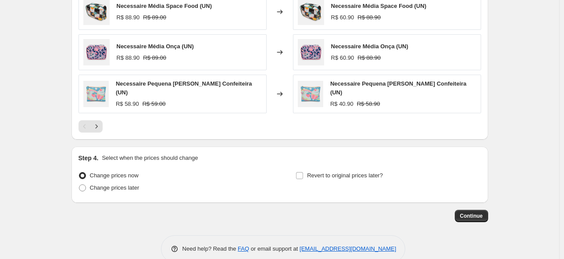
scroll to position [766, 0]
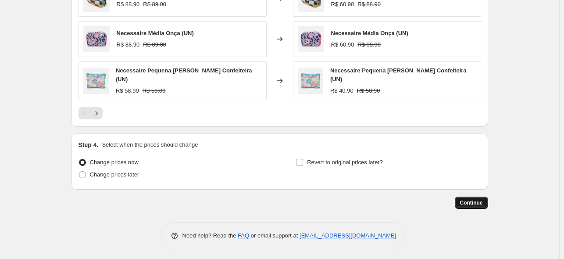
drag, startPoint x: 470, startPoint y: 191, endPoint x: 470, endPoint y: 197, distance: 6.6
click at [470, 199] on span "Continue" at bounding box center [471, 202] width 23 height 7
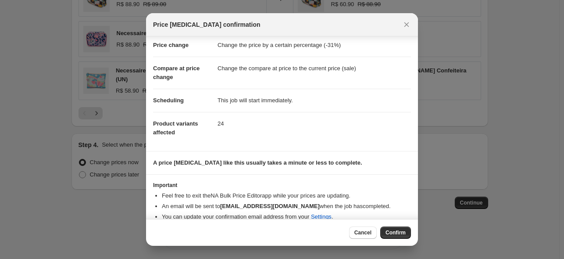
scroll to position [29, 0]
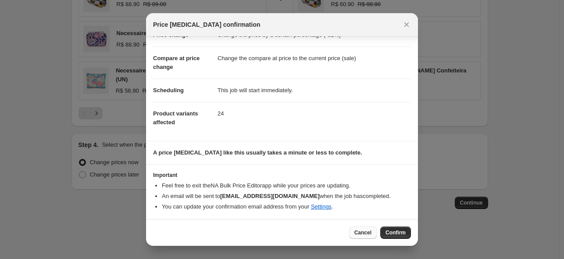
drag, startPoint x: 395, startPoint y: 231, endPoint x: 357, endPoint y: 227, distance: 37.5
click at [356, 222] on div "Cancel Confirm" at bounding box center [282, 232] width 272 height 27
click at [362, 231] on span "Cancel" at bounding box center [362, 232] width 17 height 7
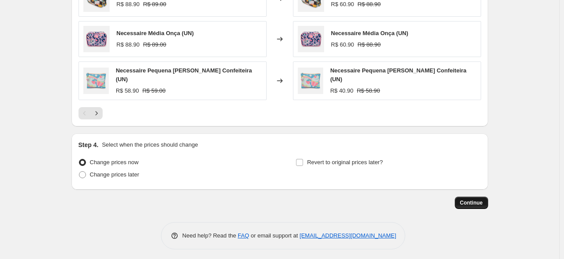
click at [461, 201] on button "Continue" at bounding box center [471, 202] width 33 height 12
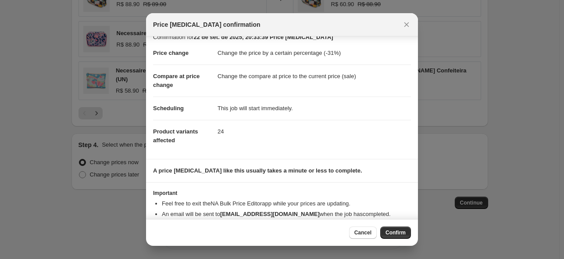
scroll to position [29, 0]
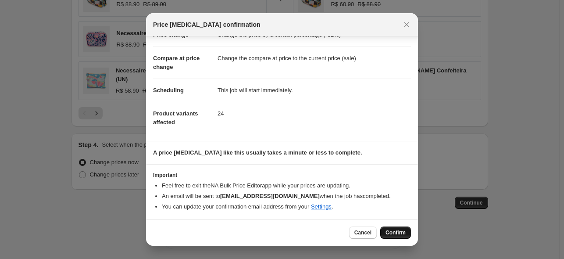
click at [394, 230] on span "Confirm" at bounding box center [395, 232] width 20 height 7
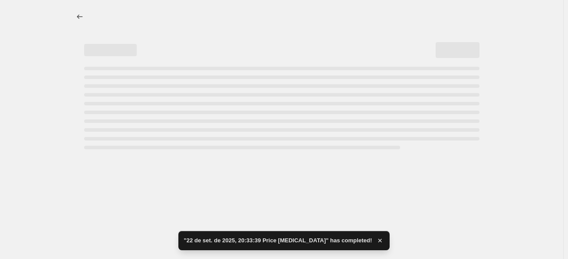
select select "percentage"
select select "tag"
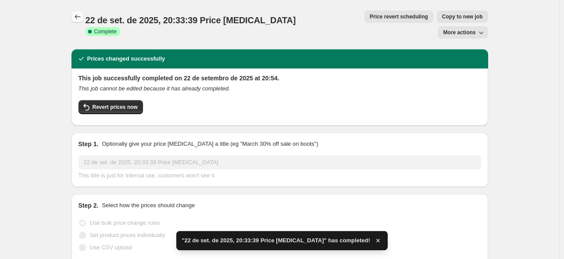
click at [80, 18] on icon "Price change jobs" at bounding box center [77, 16] width 9 height 9
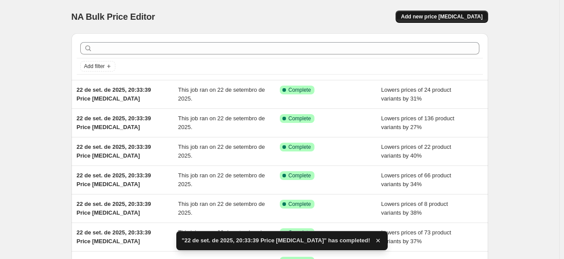
click at [445, 14] on span "Add new price [MEDICAL_DATA]" at bounding box center [442, 16] width 82 height 7
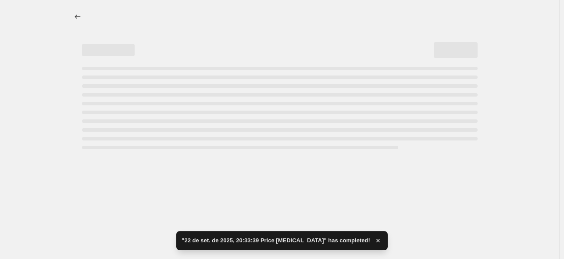
select select "percentage"
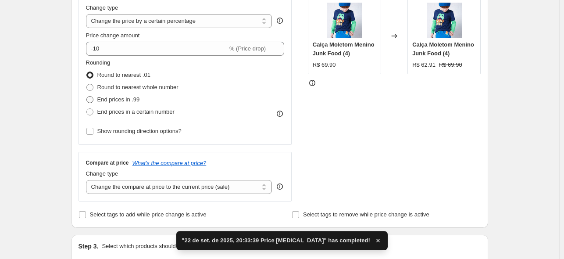
scroll to position [175, 0]
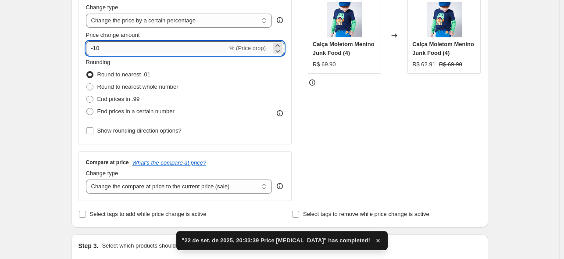
drag, startPoint x: 114, startPoint y: 43, endPoint x: 96, endPoint y: 49, distance: 18.7
click at [96, 49] on input "-10" at bounding box center [157, 48] width 142 height 14
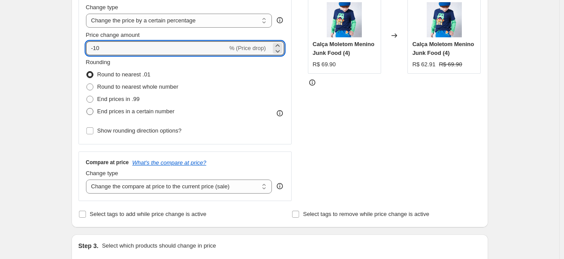
click at [140, 110] on span "End prices in a certain number" at bounding box center [135, 111] width 77 height 7
click at [87, 108] on input "End prices in a certain number" at bounding box center [86, 108] width 0 height 0
radio input "true"
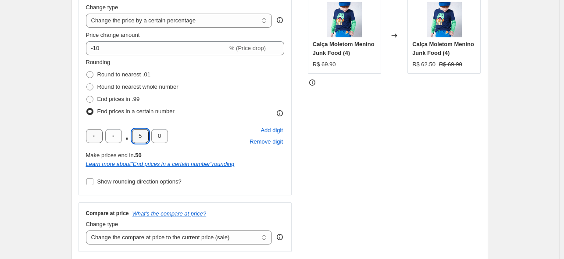
drag, startPoint x: 144, startPoint y: 137, endPoint x: 93, endPoint y: 136, distance: 50.9
click at [114, 136] on div ". 5 0" at bounding box center [127, 136] width 82 height 14
type input "9"
click at [230, 97] on div "Rounding Round to nearest .01 Round to nearest whole number End prices in .99 E…" at bounding box center [185, 88] width 199 height 60
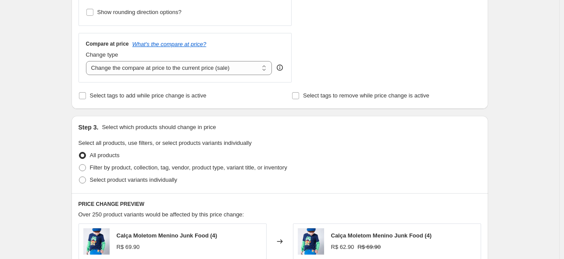
scroll to position [346, 0]
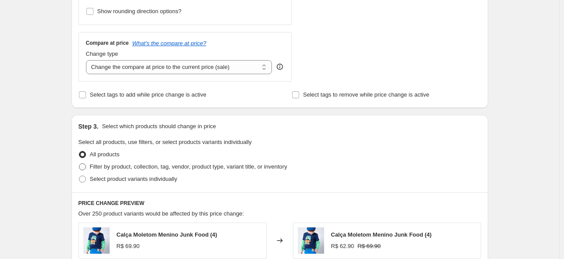
click at [124, 165] on span "Filter by product, collection, tag, vendor, product type, variant title, or inv…" at bounding box center [188, 166] width 197 height 7
click at [79, 164] on input "Filter by product, collection, tag, vendor, product type, variant title, or inv…" at bounding box center [79, 163] width 0 height 0
radio input "true"
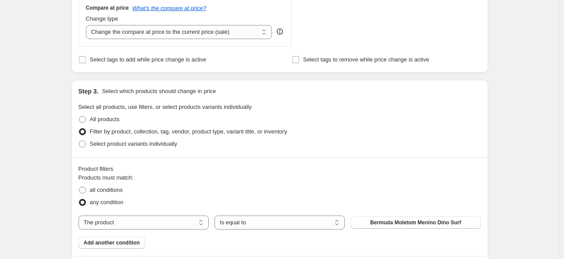
scroll to position [455, 0]
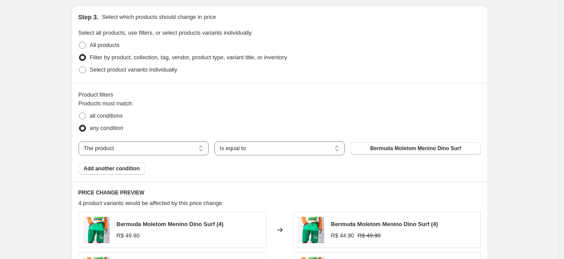
click at [139, 152] on select "The product The product's collection The product's tag The product's vendor The…" at bounding box center [143, 148] width 130 height 14
click at [239, 150] on select "Is equal to Is not equal to" at bounding box center [279, 148] width 130 height 14
click at [176, 146] on select "The product The product's collection The product's tag The product's vendor The…" at bounding box center [143, 148] width 130 height 14
select select "tag"
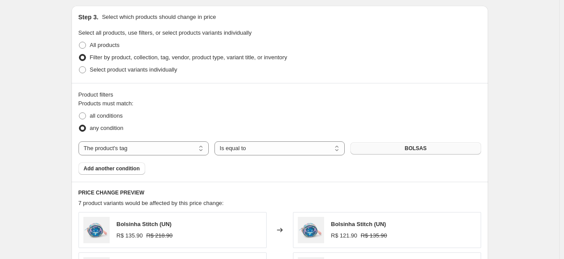
click at [416, 150] on span "BOLSAS" at bounding box center [416, 148] width 22 height 7
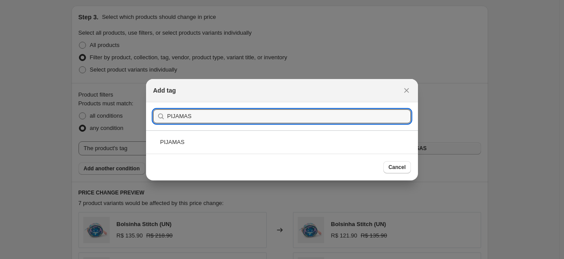
type input "PIJAMAS"
click at [210, 142] on div "PIJAMAS" at bounding box center [282, 141] width 272 height 23
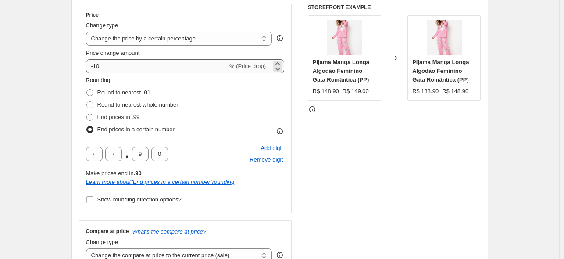
scroll to position [156, 0]
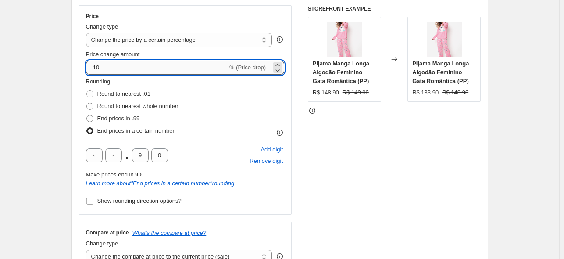
drag, startPoint x: 90, startPoint y: 66, endPoint x: 96, endPoint y: 70, distance: 6.7
click at [96, 70] on input "-10" at bounding box center [157, 68] width 142 height 14
type input "-38"
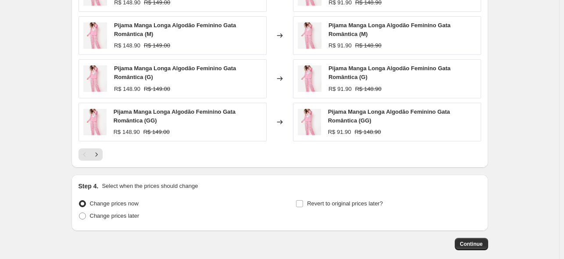
scroll to position [739, 0]
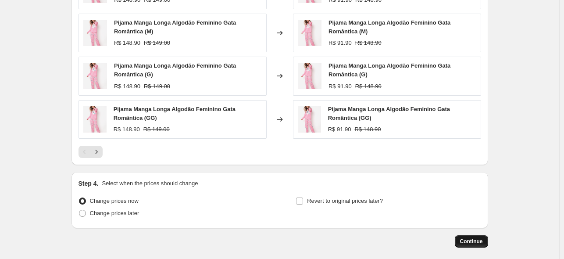
click at [481, 242] on span "Continue" at bounding box center [471, 241] width 23 height 7
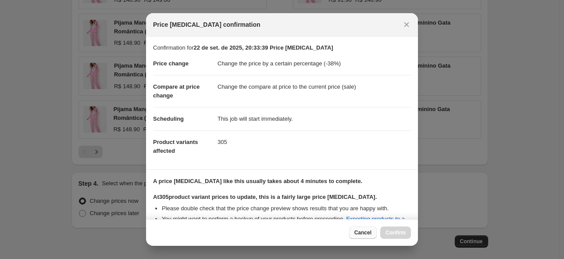
click at [363, 235] on span "Cancel" at bounding box center [362, 232] width 17 height 7
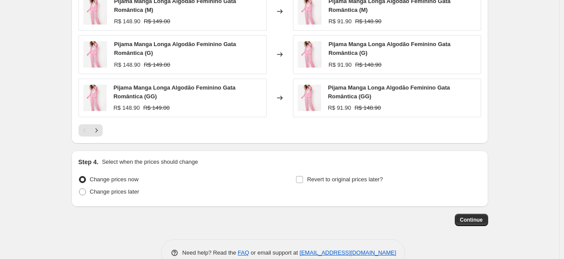
scroll to position [780, 0]
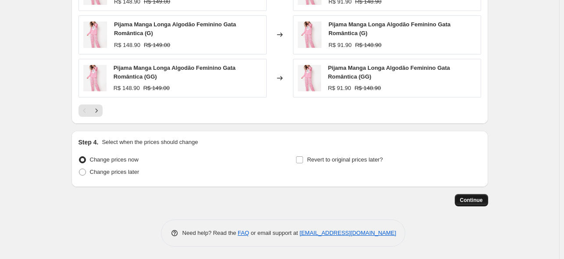
click at [483, 200] on span "Continue" at bounding box center [471, 199] width 23 height 7
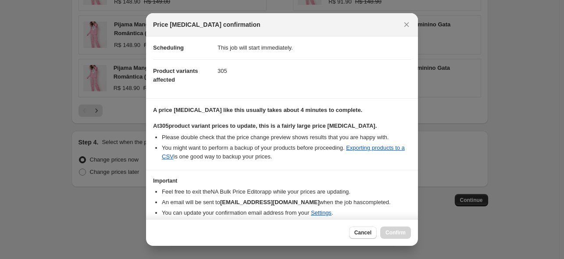
scroll to position [103, 0]
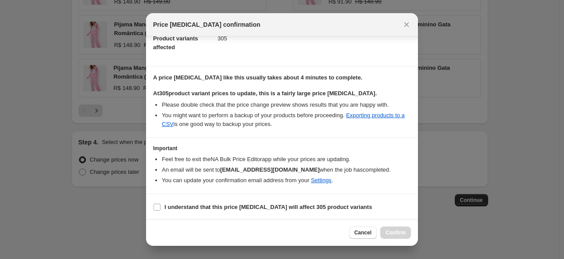
click at [210, 201] on label "I understand that this price [MEDICAL_DATA] will affect 305 product variants" at bounding box center [262, 207] width 219 height 12
click at [160, 203] on input "I understand that this price [MEDICAL_DATA] will affect 305 product variants" at bounding box center [156, 206] width 7 height 7
click at [210, 206] on b "I understand that this price [MEDICAL_DATA] will affect 305 product variants" at bounding box center [267, 206] width 207 height 7
click at [160, 206] on input "I understand that this price [MEDICAL_DATA] will affect 305 product variants" at bounding box center [156, 206] width 7 height 7
drag, startPoint x: 262, startPoint y: 206, endPoint x: 339, endPoint y: 210, distance: 76.9
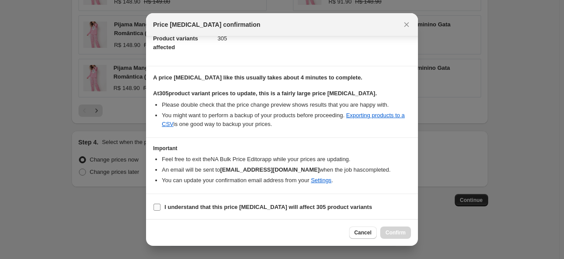
click at [263, 205] on b "I understand that this price [MEDICAL_DATA] will affect 305 product variants" at bounding box center [267, 206] width 207 height 7
click at [290, 203] on b "I understand that this price [MEDICAL_DATA] will affect 305 product variants" at bounding box center [267, 206] width 207 height 7
click at [160, 203] on input "I understand that this price [MEDICAL_DATA] will affect 305 product variants" at bounding box center [156, 206] width 7 height 7
checkbox input "true"
drag, startPoint x: 379, startPoint y: 227, endPoint x: 395, endPoint y: 232, distance: 16.0
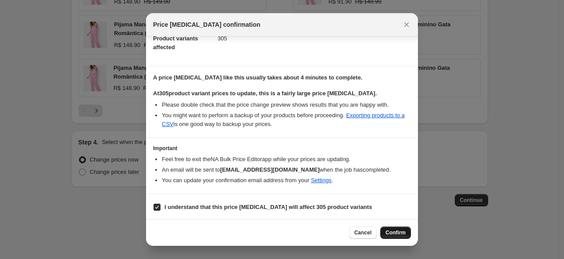
click at [382, 228] on div "Cancel Confirm" at bounding box center [380, 232] width 62 height 12
click at [395, 232] on span "Confirm" at bounding box center [395, 232] width 20 height 7
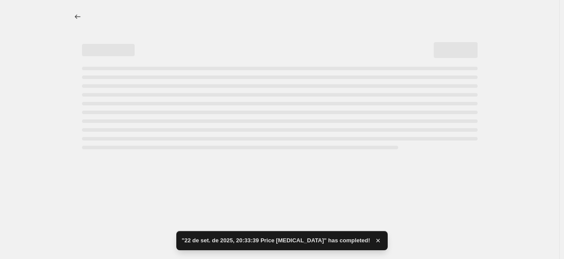
select select "percentage"
select select "tag"
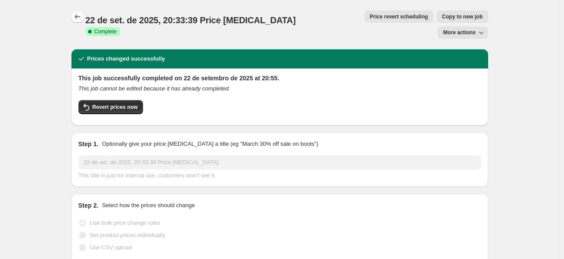
click at [80, 18] on icon "Price change jobs" at bounding box center [77, 16] width 9 height 9
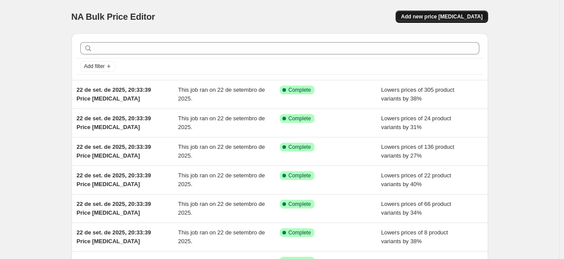
click at [452, 15] on span "Add new price [MEDICAL_DATA]" at bounding box center [442, 16] width 82 height 7
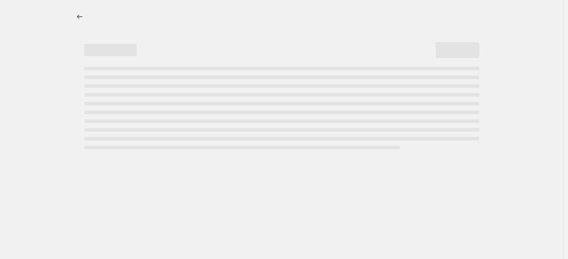
select select "percentage"
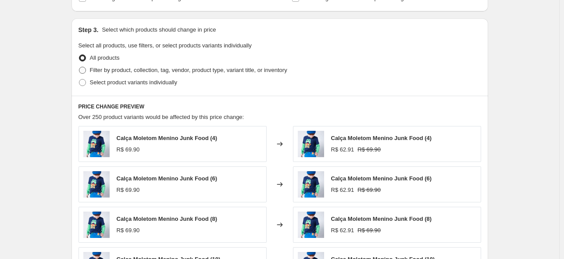
click at [118, 70] on span "Filter by product, collection, tag, vendor, product type, variant title, or inv…" at bounding box center [188, 70] width 197 height 7
click at [79, 67] on input "Filter by product, collection, tag, vendor, product type, variant title, or inv…" at bounding box center [79, 67] width 0 height 0
radio input "true"
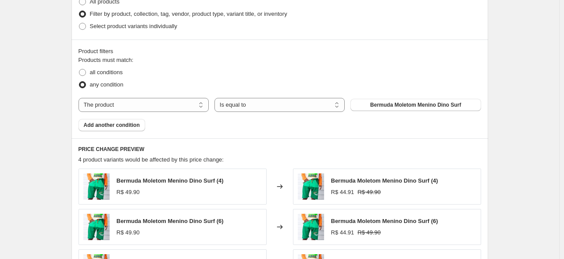
scroll to position [470, 0]
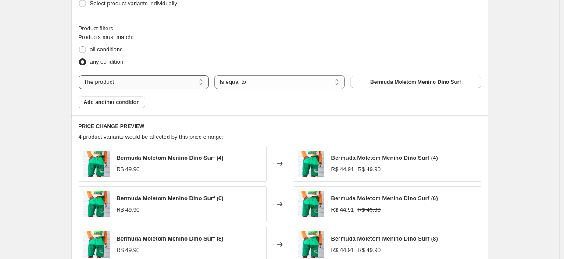
click at [139, 86] on select "The product The product's collection The product's tag The product's vendor The…" at bounding box center [143, 82] width 130 height 14
click at [133, 78] on select "The product The product's collection The product's tag The product's vendor The…" at bounding box center [143, 82] width 130 height 14
select select "tag"
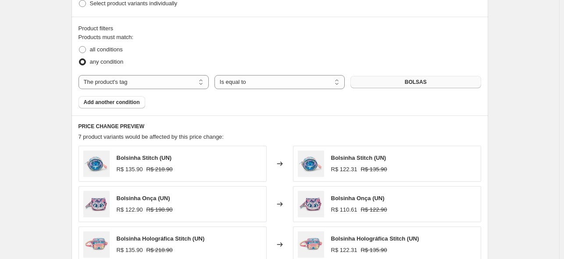
click at [381, 80] on button "BOLSAS" at bounding box center [415, 82] width 130 height 12
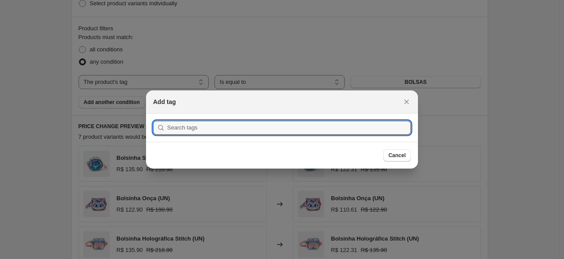
scroll to position [0, 0]
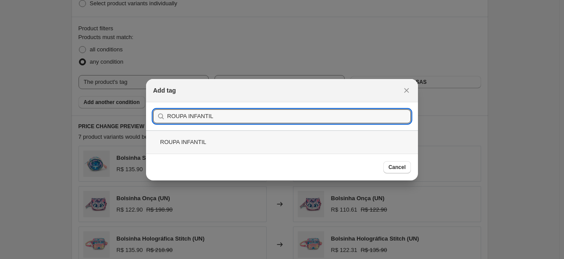
type input "ROUPA INFANTIL"
click at [233, 138] on div "ROUPA INFANTIL" at bounding box center [282, 141] width 272 height 23
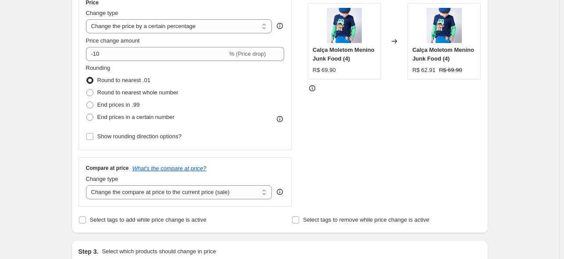
scroll to position [146, 0]
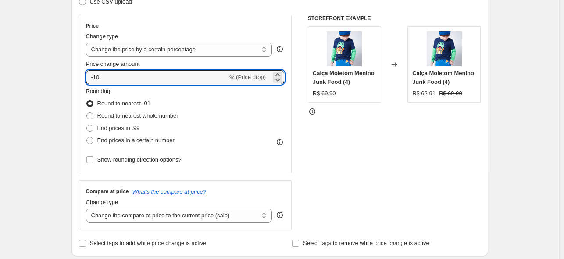
drag, startPoint x: 136, startPoint y: 78, endPoint x: 97, endPoint y: 87, distance: 39.9
click at [97, 87] on div "Price Change type Change the price to a certain amount Change the price by a ce…" at bounding box center [185, 93] width 199 height 143
type input "-1"
type input "-36"
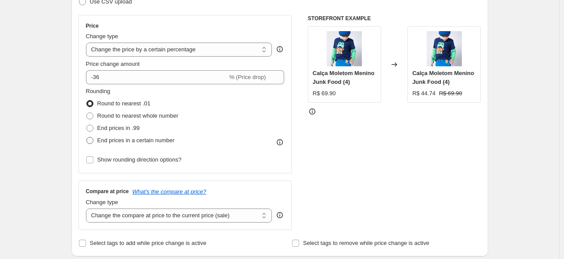
click at [126, 138] on span "End prices in a certain number" at bounding box center [135, 140] width 77 height 7
click at [87, 137] on input "End prices in a certain number" at bounding box center [86, 137] width 0 height 0
radio input "true"
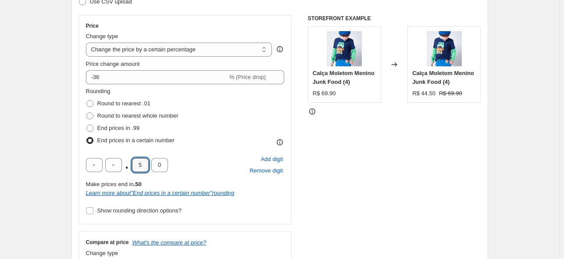
drag, startPoint x: 146, startPoint y: 167, endPoint x: 131, endPoint y: 171, distance: 14.8
click at [132, 171] on div ". 5 0" at bounding box center [127, 165] width 82 height 14
type input "9"
click at [217, 136] on div "Rounding Round to nearest .01 Round to nearest whole number End prices in .99 E…" at bounding box center [185, 117] width 199 height 60
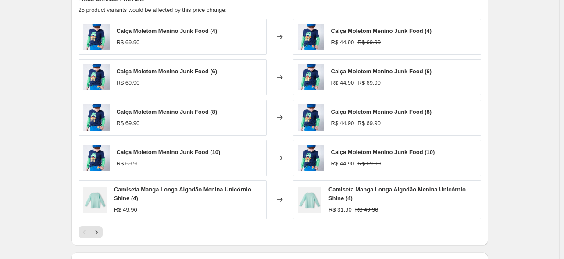
scroll to position [769, 0]
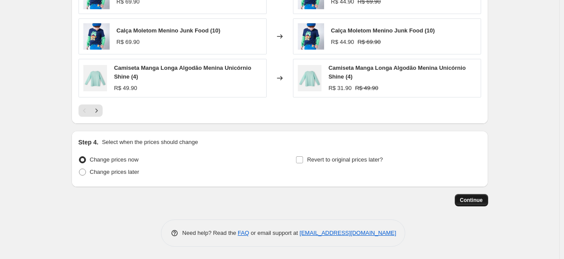
click at [467, 198] on span "Continue" at bounding box center [471, 199] width 23 height 7
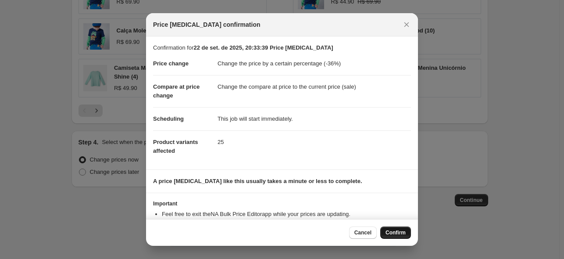
click at [393, 237] on button "Confirm" at bounding box center [395, 232] width 31 height 12
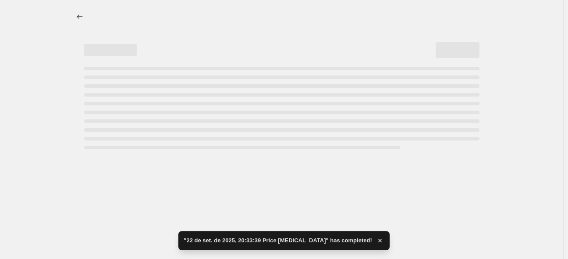
select select "percentage"
select select "tag"
